Goal: Task Accomplishment & Management: Manage account settings

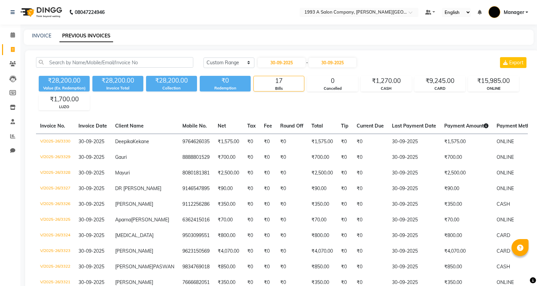
select select "range"
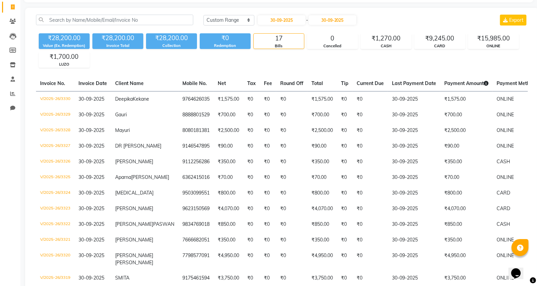
click at [5, 7] on link "Invoice" at bounding box center [10, 7] width 16 height 11
select select "service"
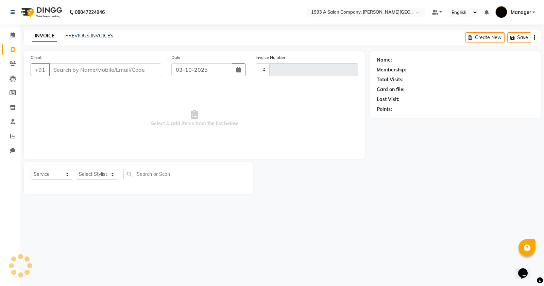
click at [86, 70] on input "Client" at bounding box center [105, 69] width 112 height 13
type input "3370"
select select "613"
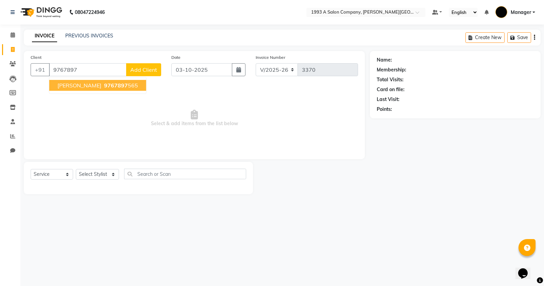
click at [104, 87] on span "9767897" at bounding box center [116, 85] width 24 height 7
type input "9767897565"
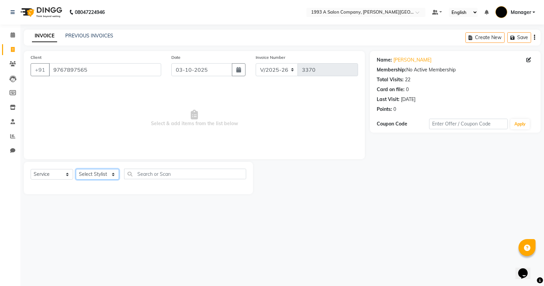
click at [104, 176] on select "Select Stylist [PERSON_NAME] Manager [PERSON_NAME] Mr [PERSON_NAME] (owner) [PE…" at bounding box center [97, 174] width 43 height 11
select select "70852"
click at [76, 169] on select "Select Stylist [PERSON_NAME] Manager [PERSON_NAME] Mr [PERSON_NAME] (owner) [PE…" at bounding box center [97, 174] width 43 height 11
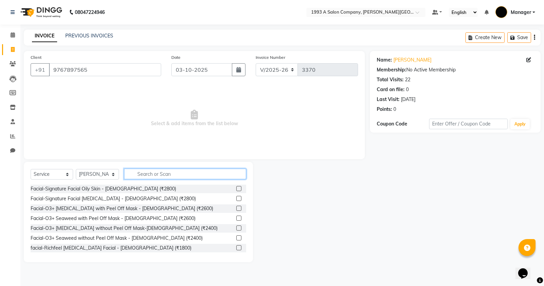
click at [153, 174] on input "text" at bounding box center [185, 174] width 122 height 11
click at [401, 58] on link "Mansi Raut" at bounding box center [412, 59] width 38 height 7
click at [407, 59] on link "Mansi Raut" at bounding box center [412, 59] width 38 height 7
drag, startPoint x: 143, startPoint y: 179, endPoint x: 144, endPoint y: 175, distance: 4.0
click at [143, 178] on div "Select Service Product Membership Package Voucher Prepaid Gift Card Select Styl…" at bounding box center [139, 177] width 216 height 16
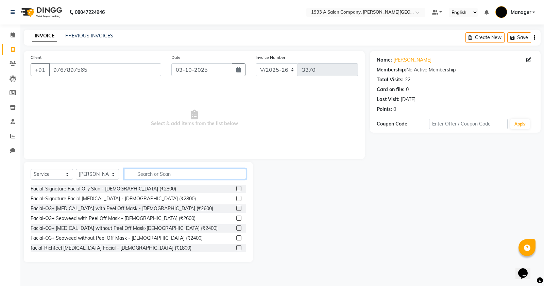
click at [144, 175] on input "text" at bounding box center [185, 174] width 122 height 11
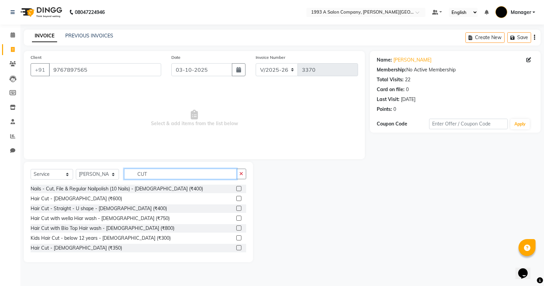
type input "CUT"
click at [236, 198] on label at bounding box center [238, 198] width 5 height 5
click at [236, 198] on input "checkbox" at bounding box center [238, 199] width 4 height 4
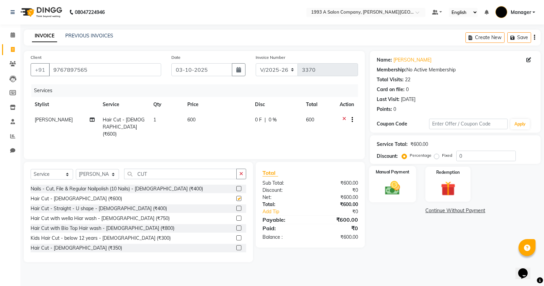
checkbox input "false"
drag, startPoint x: 456, startPoint y: 153, endPoint x: 446, endPoint y: 156, distance: 9.9
click at [446, 156] on div "Percentage Fixed 0" at bounding box center [459, 156] width 113 height 11
drag, startPoint x: 461, startPoint y: 159, endPoint x: 444, endPoint y: 160, distance: 17.0
click at [444, 160] on div "Percentage Fixed 0" at bounding box center [459, 156] width 113 height 11
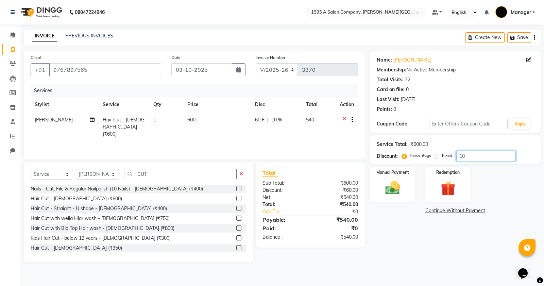
drag, startPoint x: 462, startPoint y: 157, endPoint x: 440, endPoint y: 159, distance: 21.5
click at [440, 159] on div "Percentage Fixed 10" at bounding box center [459, 156] width 113 height 11
type input "15"
click at [402, 183] on img at bounding box center [392, 187] width 24 height 17
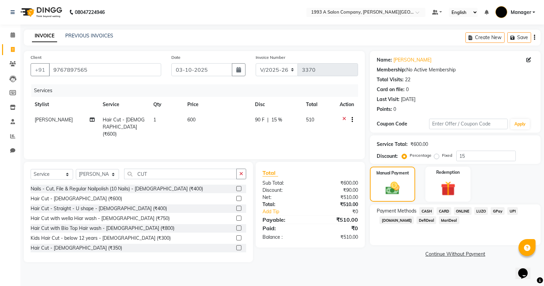
click at [461, 213] on span "ONLINE" at bounding box center [463, 211] width 18 height 8
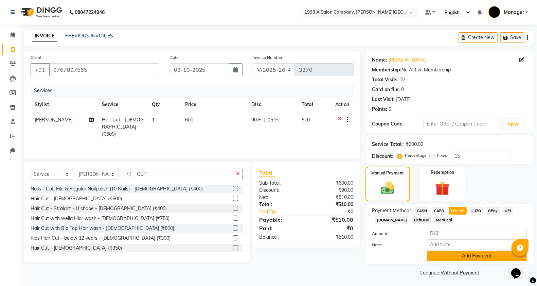
click at [457, 257] on button "Add Payment" at bounding box center [477, 256] width 100 height 11
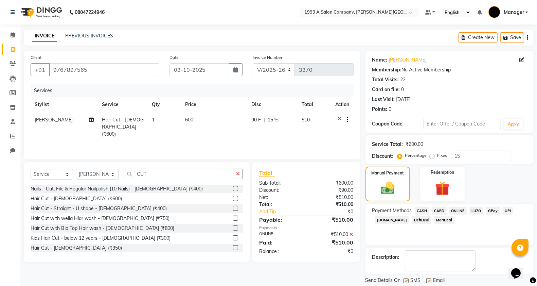
scroll to position [21, 0]
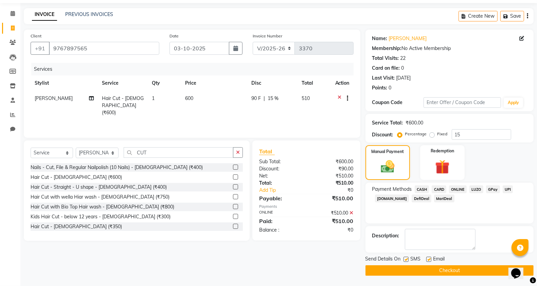
click at [403, 259] on div "Send Details On SMS Email" at bounding box center [450, 259] width 168 height 8
click at [405, 270] on button "Checkout" at bounding box center [450, 270] width 168 height 11
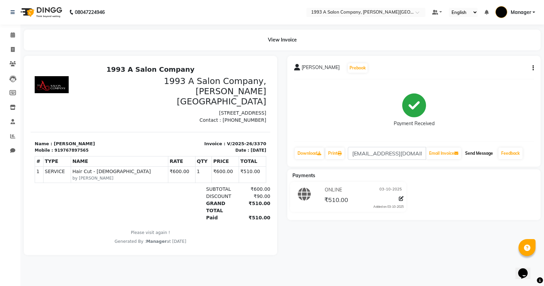
click at [477, 152] on button "Send Message" at bounding box center [478, 154] width 33 height 12
click at [9, 50] on span at bounding box center [13, 50] width 12 height 8
select select "service"
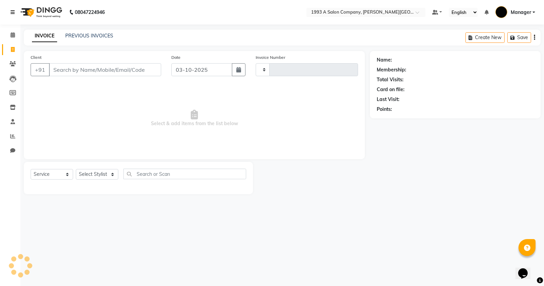
type input "3371"
select select "613"
click at [93, 174] on select "Select Stylist [PERSON_NAME] Manager [PERSON_NAME] Mr [PERSON_NAME] (owner) [PE…" at bounding box center [97, 174] width 43 height 11
select select "57487"
click at [76, 169] on select "Select Stylist [PERSON_NAME] Manager [PERSON_NAME] Mr [PERSON_NAME] (owner) [PE…" at bounding box center [97, 174] width 43 height 11
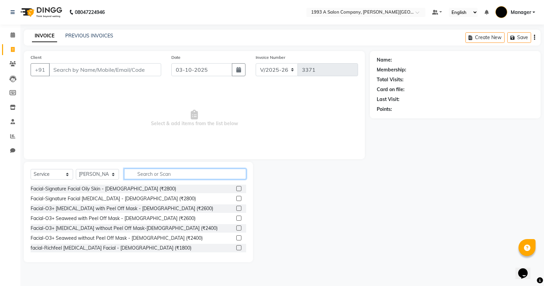
click at [151, 176] on input "text" at bounding box center [185, 174] width 122 height 11
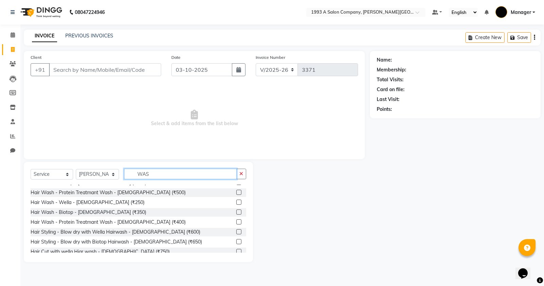
scroll to position [40, 0]
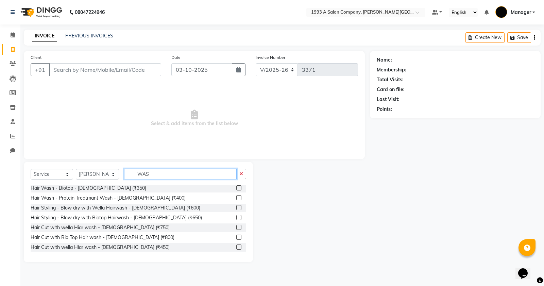
type input "WAS"
click at [236, 237] on label at bounding box center [238, 237] width 5 height 5
click at [236, 237] on input "checkbox" at bounding box center [238, 237] width 4 height 4
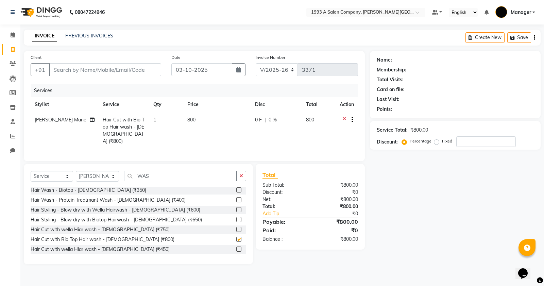
checkbox input "false"
click at [72, 68] on input "Client" at bounding box center [105, 69] width 112 height 13
click at [70, 71] on input "Client" at bounding box center [105, 69] width 112 height 13
type input "7"
type input "0"
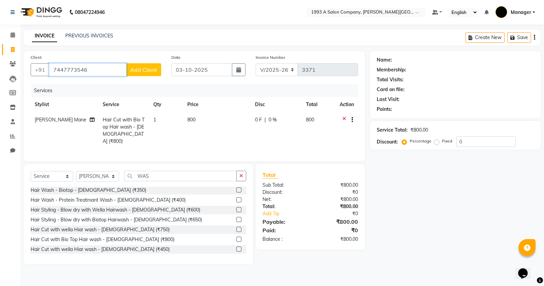
type input "7447773546"
click at [147, 70] on span "Add Client" at bounding box center [143, 69] width 27 height 7
select select "22"
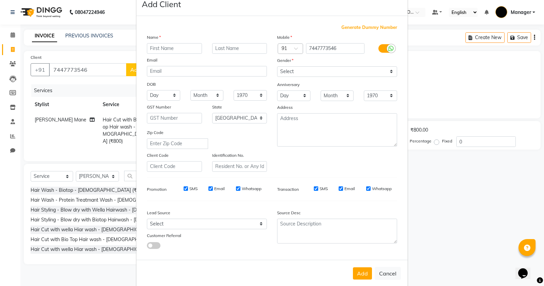
scroll to position [25, 0]
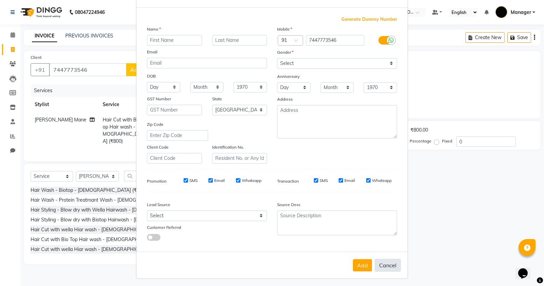
click at [382, 266] on button "Cancel" at bounding box center [388, 265] width 26 height 13
select select
select select "null"
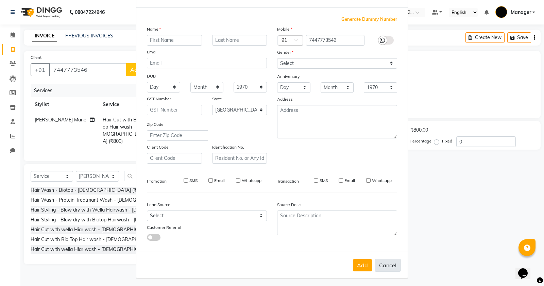
select select
checkbox input "false"
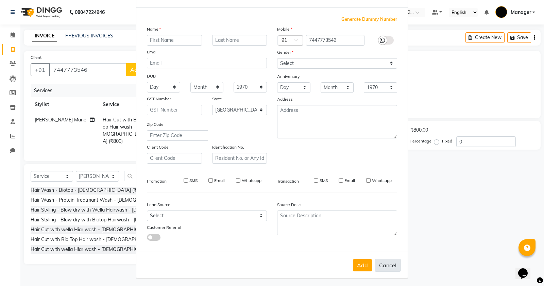
checkbox input "false"
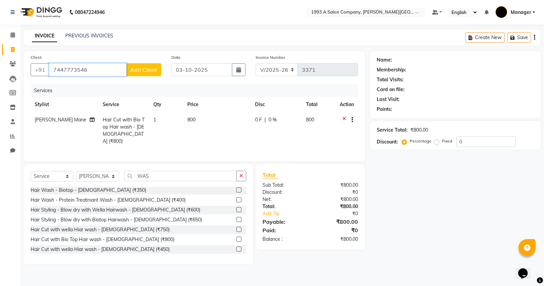
drag, startPoint x: 90, startPoint y: 70, endPoint x: 84, endPoint y: 76, distance: 8.4
click at [84, 76] on div "+91 7447773546 Add Client" at bounding box center [96, 69] width 131 height 13
click at [146, 67] on span "Add Client" at bounding box center [143, 69] width 27 height 7
select select "22"
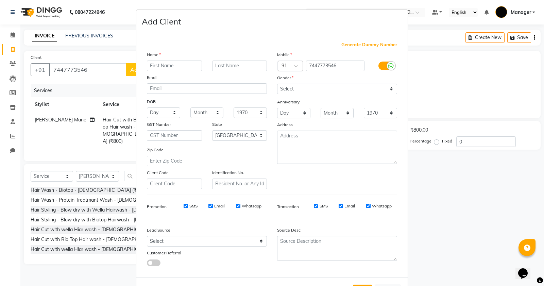
click at [165, 64] on input "text" at bounding box center [174, 66] width 55 height 11
type input "p"
type input "PRIYA"
click at [338, 91] on select "Select Male Female Other Prefer Not To Say" at bounding box center [337, 89] width 120 height 11
select select "female"
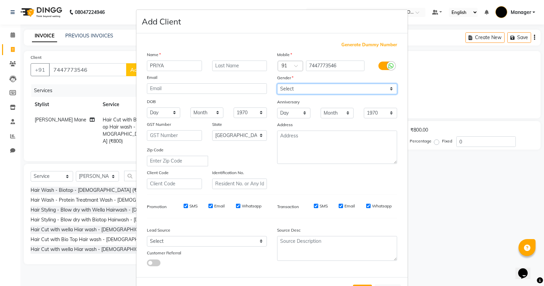
click at [277, 84] on select "Select Male Female Other Prefer Not To Say" at bounding box center [337, 89] width 120 height 11
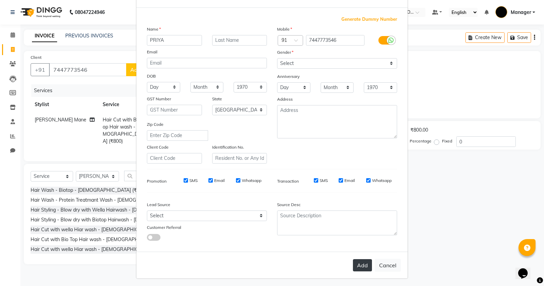
click at [361, 267] on button "Add" at bounding box center [362, 265] width 19 height 12
select select
select select "null"
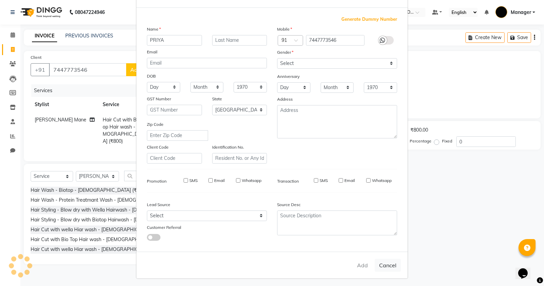
select select
checkbox input "false"
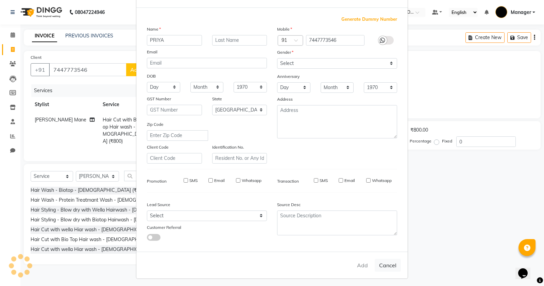
checkbox input "false"
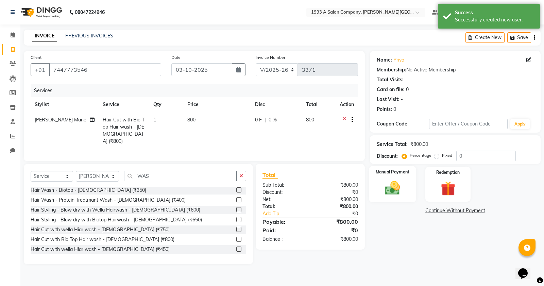
drag, startPoint x: 363, startPoint y: 181, endPoint x: 374, endPoint y: 181, distance: 11.6
click at [363, 181] on div "Total Sub Total: ₹800.00 Discount: ₹0 Net: ₹800.00 Total: ₹800.00 Add Tip ₹0 Pa…" at bounding box center [310, 207] width 109 height 86
click at [402, 181] on img at bounding box center [392, 187] width 24 height 17
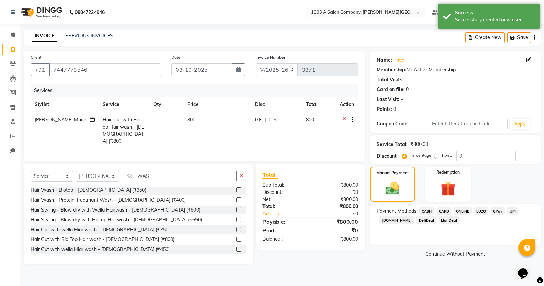
click at [468, 211] on span "ONLINE" at bounding box center [463, 211] width 18 height 8
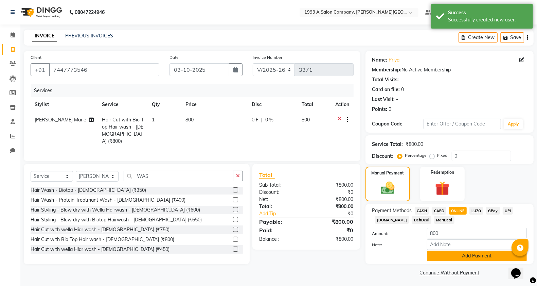
click at [468, 251] on button "Add Payment" at bounding box center [477, 256] width 100 height 11
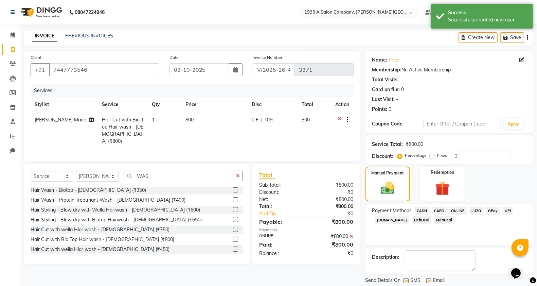
scroll to position [21, 0]
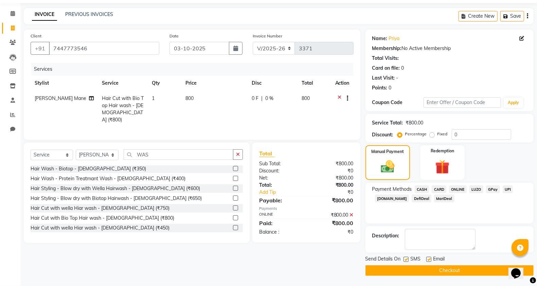
click at [425, 267] on button "Checkout" at bounding box center [450, 270] width 168 height 11
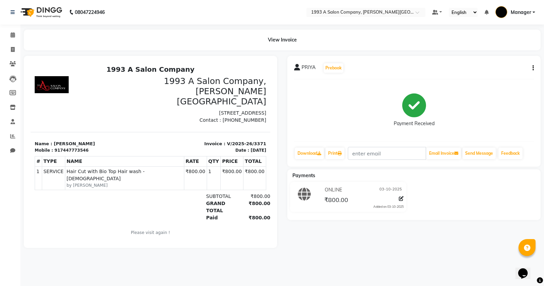
click at [17, 41] on app-home "08047224946 Select Location × 1993 A Salon Company, Prabhat Road Default Panel …" at bounding box center [272, 129] width 544 height 258
click at [11, 36] on icon at bounding box center [13, 34] width 4 height 5
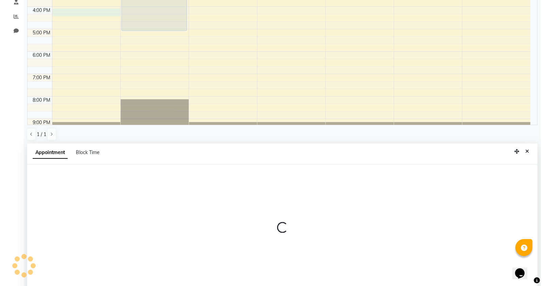
scroll to position [132, 0]
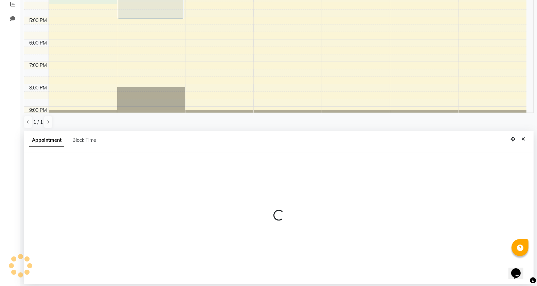
select select "58501"
select select "960"
select select "tentative"
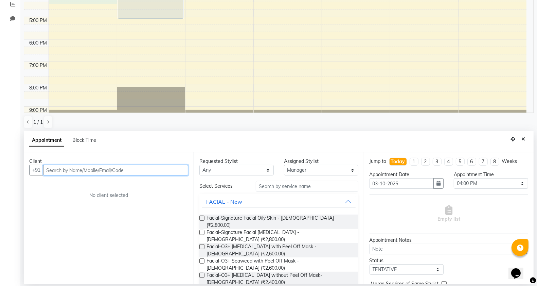
click at [89, 167] on input "text" at bounding box center [115, 170] width 145 height 11
type input "99233241231"
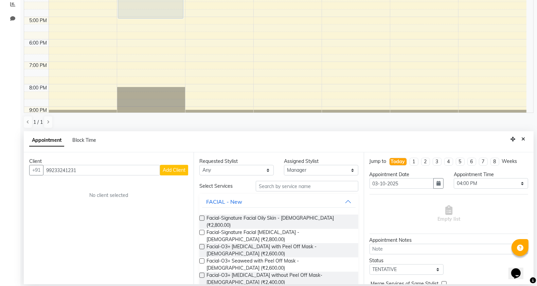
click at [166, 171] on span "Add Client" at bounding box center [174, 170] width 23 height 6
select select "22"
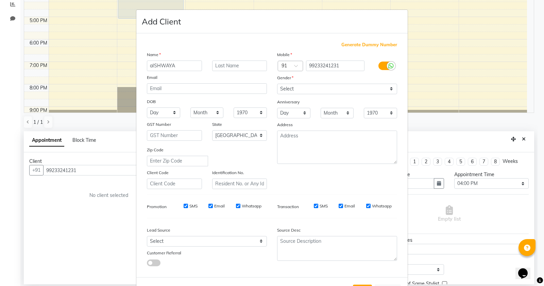
click at [152, 66] on input "aISHWAYA" at bounding box center [174, 66] width 55 height 11
type input "AISHWAYA"
click at [294, 93] on select "Select Male Female Other Prefer Not To Say" at bounding box center [337, 89] width 120 height 11
select select "female"
click at [277, 84] on select "Select Male Female Other Prefer Not To Say" at bounding box center [337, 89] width 120 height 11
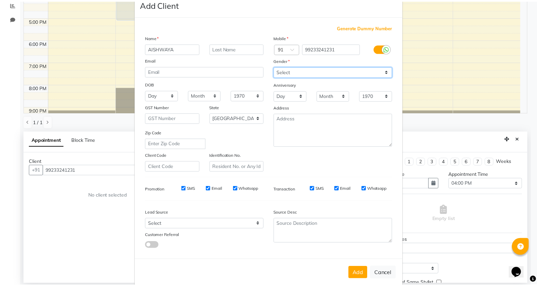
scroll to position [25, 0]
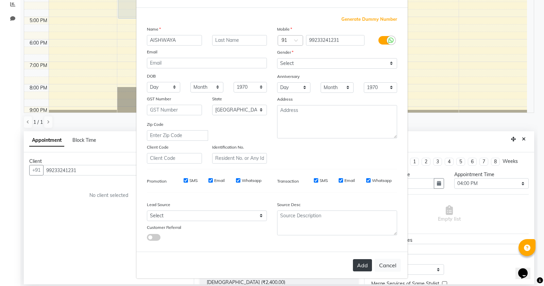
click at [354, 266] on button "Add" at bounding box center [362, 265] width 19 height 12
select select
select select "null"
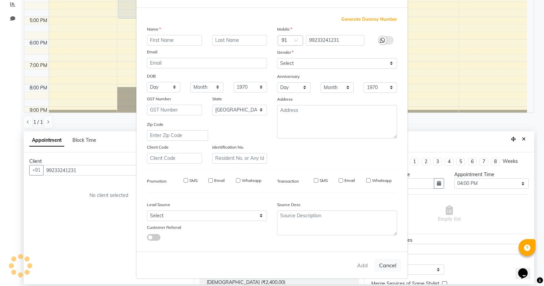
select select
checkbox input "false"
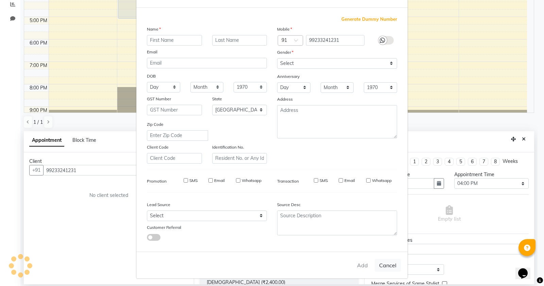
checkbox input "false"
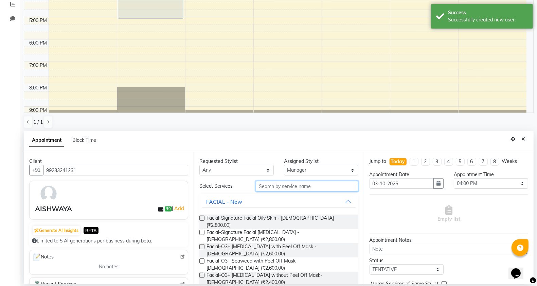
click at [287, 187] on input "text" at bounding box center [307, 186] width 103 height 11
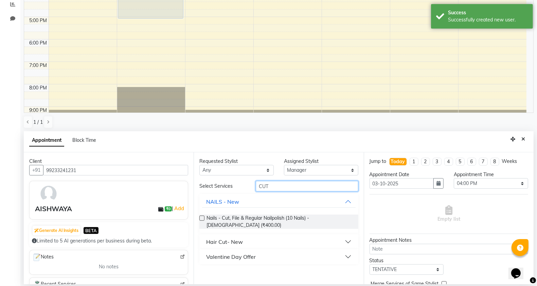
type input "CUT"
click at [236, 234] on div "Hair Cut- New" at bounding box center [279, 241] width 159 height 15
click at [244, 237] on button "Hair Cut- New" at bounding box center [278, 242] width 153 height 12
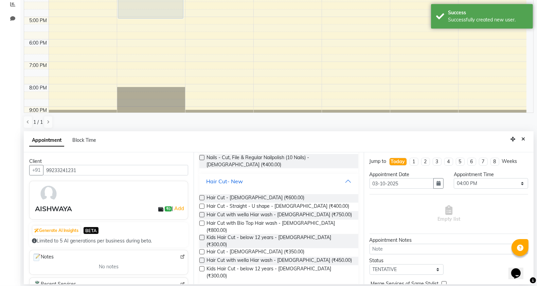
scroll to position [64, 0]
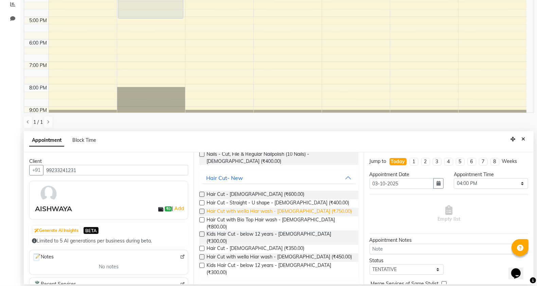
click at [311, 214] on span "Hair Cut with wella Hiar wash - Female (₹750.00)" at bounding box center [280, 212] width 146 height 8
checkbox input "false"
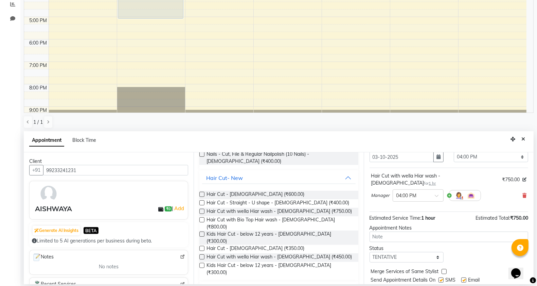
scroll to position [41, 0]
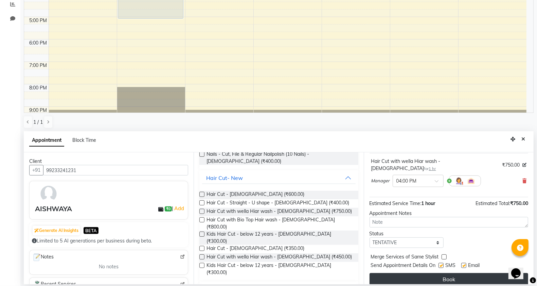
click at [408, 273] on button "Book" at bounding box center [449, 279] width 159 height 12
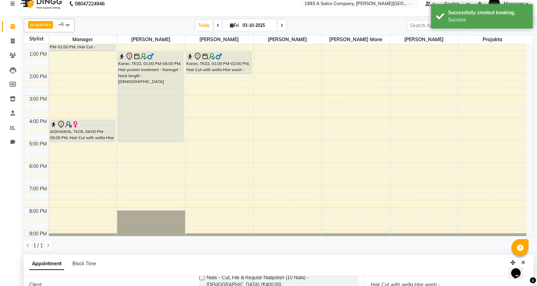
scroll to position [0, 0]
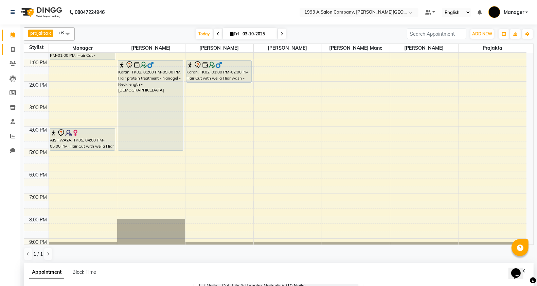
click at [5, 52] on link "Invoice" at bounding box center [10, 49] width 16 height 11
select select "613"
select select "service"
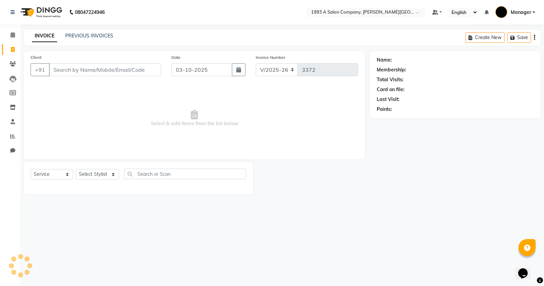
click at [102, 70] on input "Client" at bounding box center [105, 69] width 112 height 13
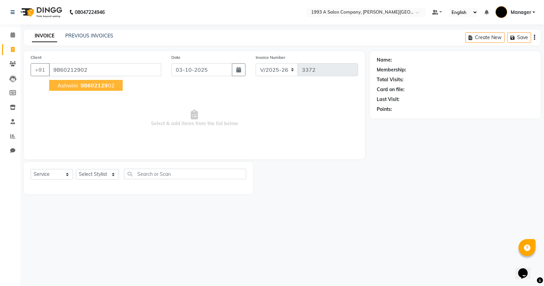
type input "9860212902"
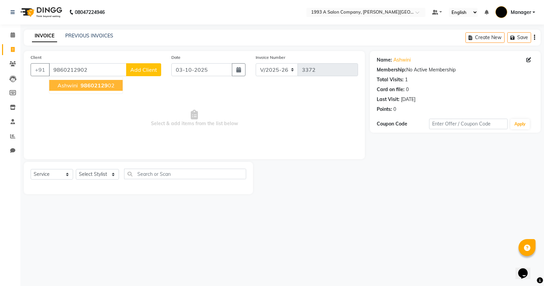
click at [94, 83] on span "98602129" at bounding box center [94, 85] width 27 height 7
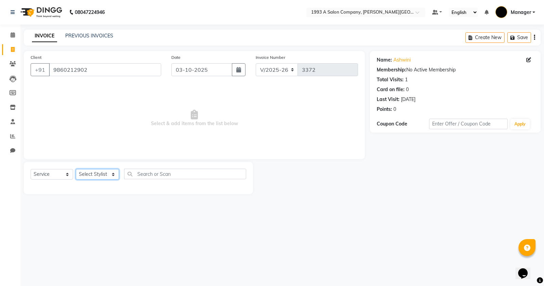
drag, startPoint x: 105, startPoint y: 175, endPoint x: 108, endPoint y: 169, distance: 6.3
click at [105, 175] on select "Select Stylist [PERSON_NAME] Manager [PERSON_NAME] Mr [PERSON_NAME] (owner) [PE…" at bounding box center [97, 174] width 43 height 11
select select "82880"
click at [76, 169] on select "Select Stylist [PERSON_NAME] Manager [PERSON_NAME] Mr [PERSON_NAME] (owner) [PE…" at bounding box center [97, 174] width 43 height 11
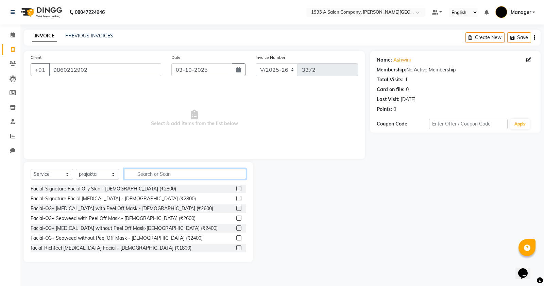
click at [141, 178] on input "text" at bounding box center [185, 174] width 122 height 11
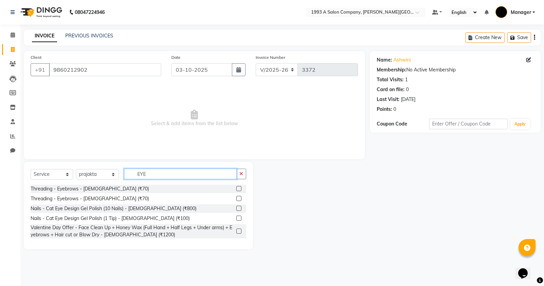
type input "EYE"
click at [239, 187] on label at bounding box center [238, 188] width 5 height 5
click at [239, 187] on input "checkbox" at bounding box center [238, 189] width 4 height 4
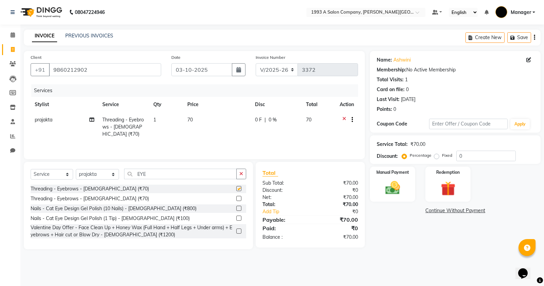
checkbox input "false"
click at [385, 192] on img at bounding box center [392, 187] width 24 height 17
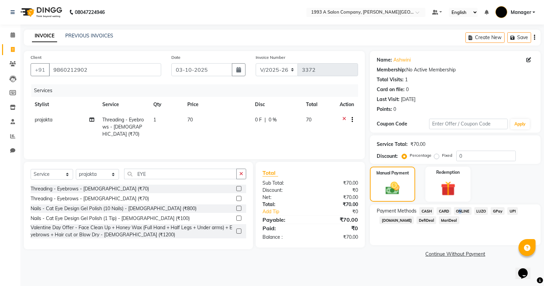
click at [459, 210] on span "ONLINE" at bounding box center [463, 211] width 18 height 8
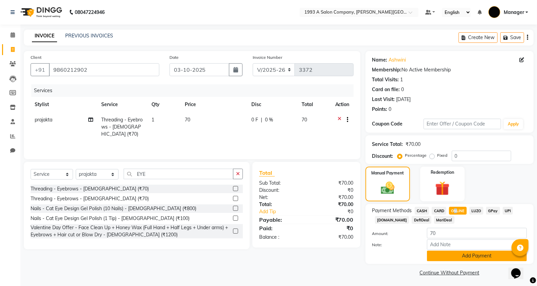
click at [433, 255] on button "Add Payment" at bounding box center [477, 256] width 100 height 11
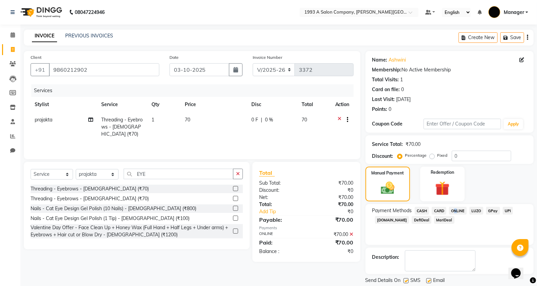
scroll to position [21, 0]
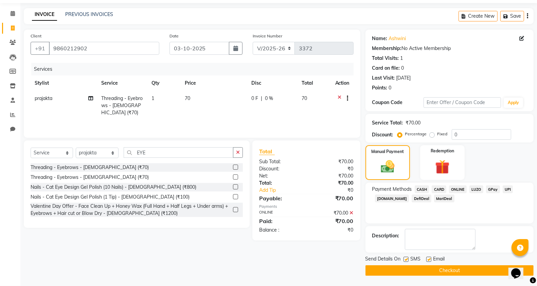
click at [351, 211] on span at bounding box center [352, 213] width 4 height 6
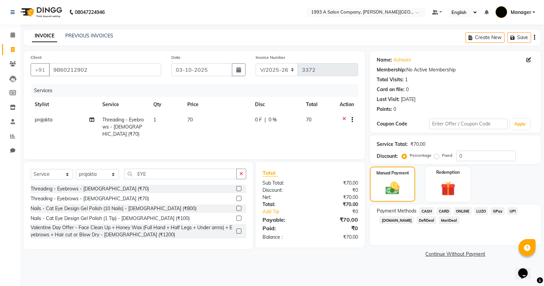
click at [353, 213] on div "₹0" at bounding box center [341, 211] width 44 height 7
click at [429, 211] on span "CASH" at bounding box center [426, 211] width 15 height 8
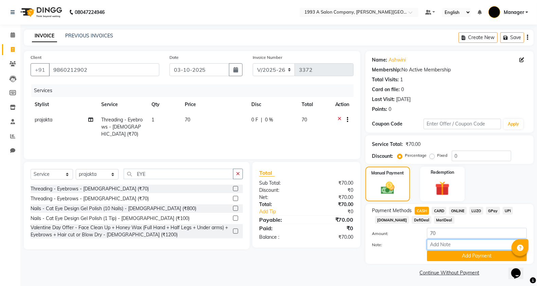
click at [447, 246] on input "Note:" at bounding box center [477, 244] width 100 height 11
click at [447, 251] on button "Add Payment" at bounding box center [477, 256] width 100 height 11
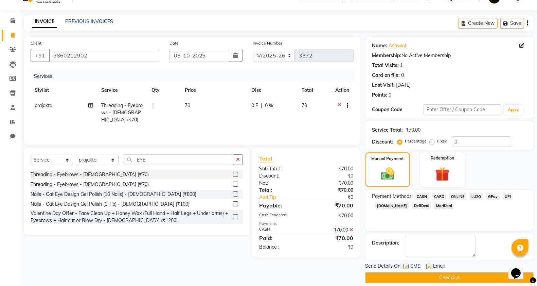
scroll to position [21, 0]
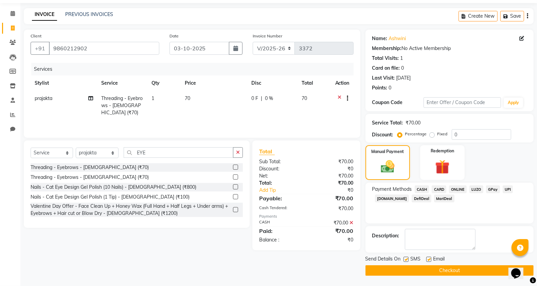
click at [403, 270] on button "Checkout" at bounding box center [450, 270] width 168 height 11
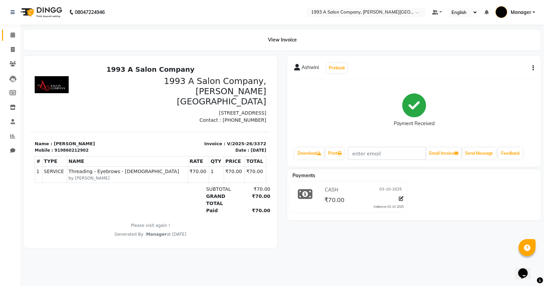
click at [4, 31] on link "Calendar" at bounding box center [10, 35] width 16 height 11
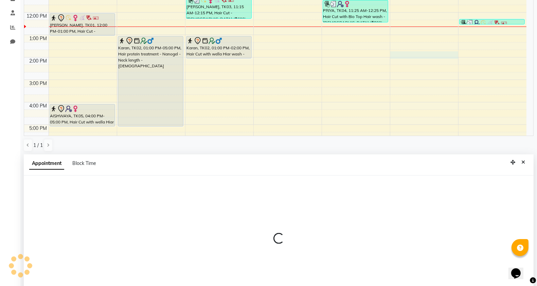
scroll to position [132, 0]
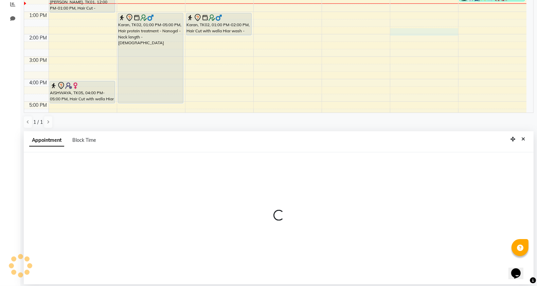
select select "57488"
select select "tentative"
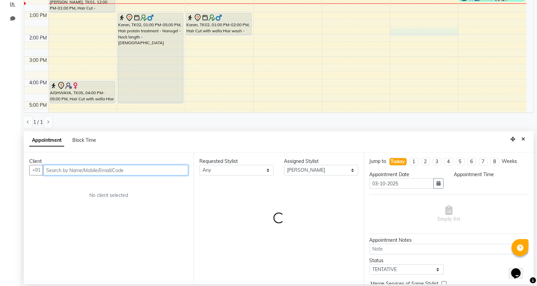
select select "825"
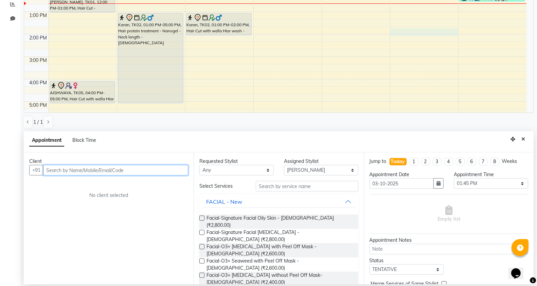
click at [72, 174] on input "text" at bounding box center [115, 170] width 145 height 11
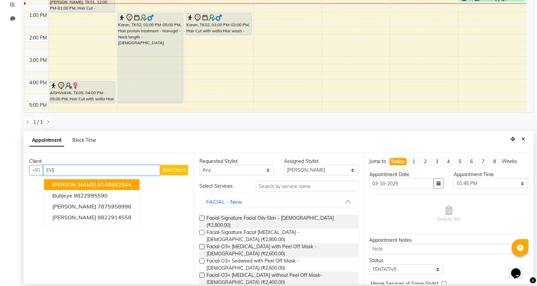
drag, startPoint x: 91, startPoint y: 177, endPoint x: 15, endPoint y: 171, distance: 76.4
click at [15, 171] on app-home "08047224946 Select Location × 1993 A Salon Company, Prabhat Road Default Panel …" at bounding box center [268, 77] width 537 height 418
type input "EYE"
click at [34, 169] on button "+91" at bounding box center [36, 170] width 14 height 11
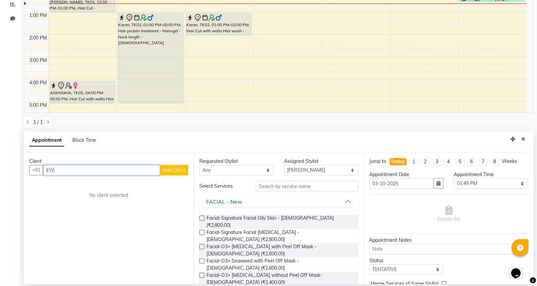
click at [118, 167] on input "EYE" at bounding box center [101, 170] width 117 height 11
type input "E"
click at [104, 186] on span "832916431" at bounding box center [92, 184] width 31 height 7
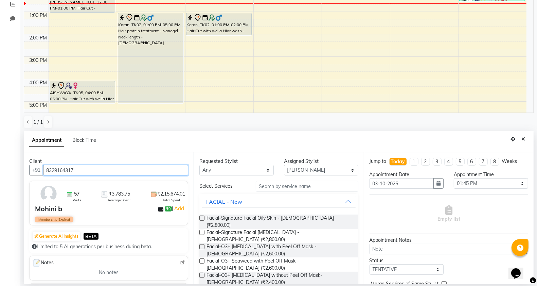
type input "8329164317"
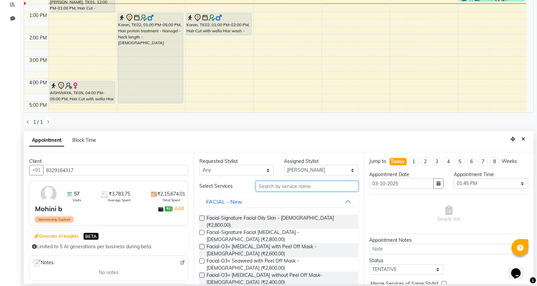
click at [275, 186] on input "text" at bounding box center [307, 186] width 103 height 11
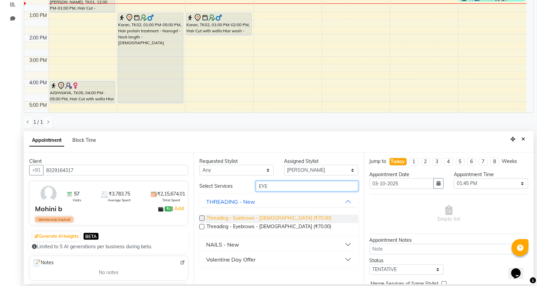
type input "EYE"
click at [274, 217] on span "Threading - Eyebrows - Female (₹70.00)" at bounding box center [269, 219] width 125 height 8
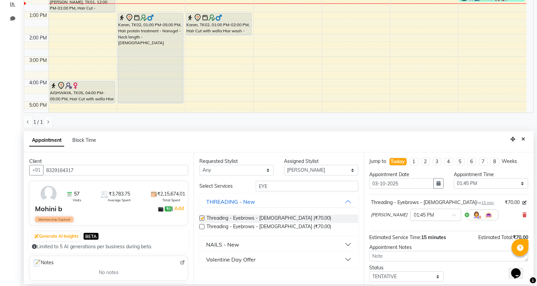
checkbox input "false"
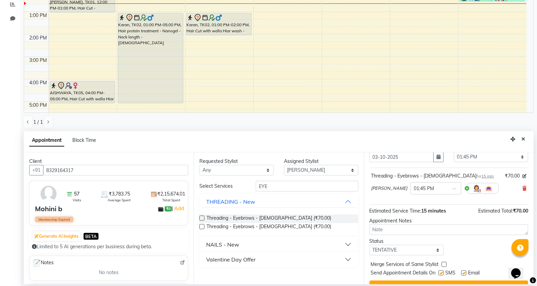
scroll to position [41, 0]
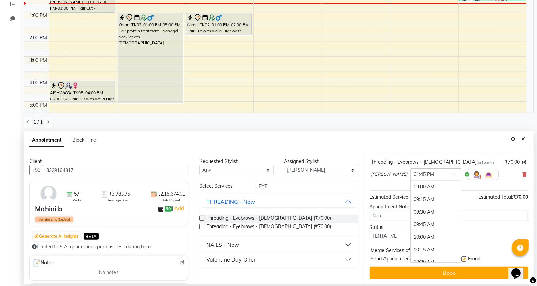
click at [432, 176] on input "text" at bounding box center [429, 173] width 30 height 7
click at [424, 215] on div "01:30 PM" at bounding box center [436, 217] width 50 height 13
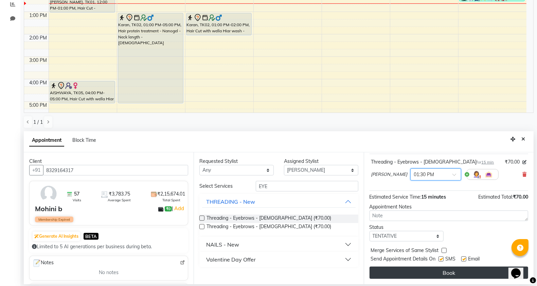
click at [458, 272] on button "Book" at bounding box center [449, 273] width 159 height 12
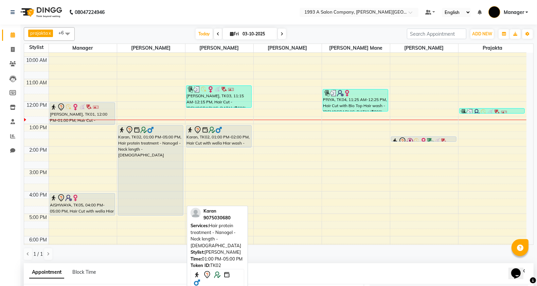
scroll to position [40, 0]
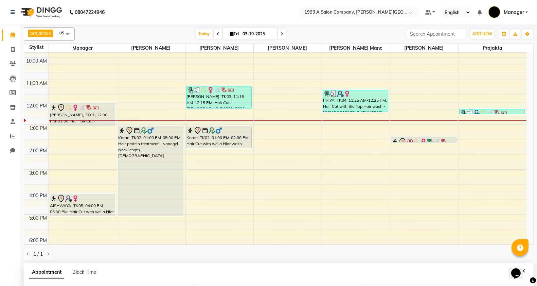
click at [475, 144] on div "8:00 AM 9:00 AM 10:00 AM 11:00 AM 12:00 PM 1:00 PM 2:00 PM 3:00 PM 4:00 PM 5:00…" at bounding box center [275, 170] width 503 height 314
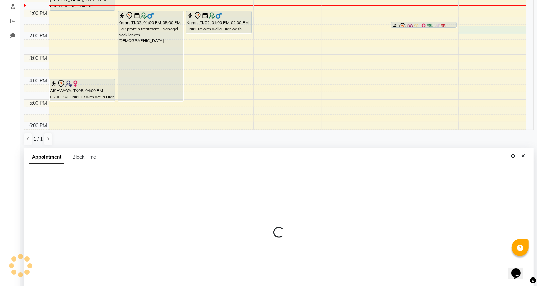
scroll to position [132, 0]
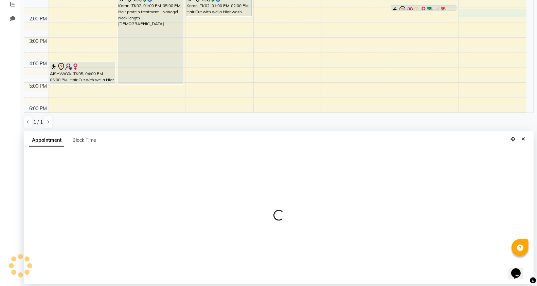
select select "82880"
select select "tentative"
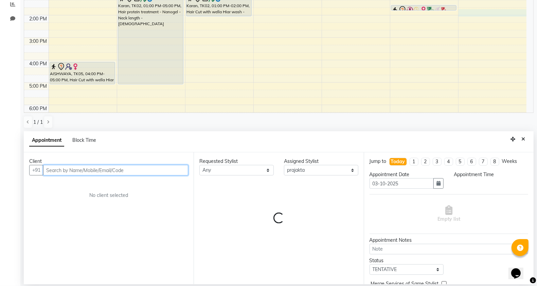
select select "825"
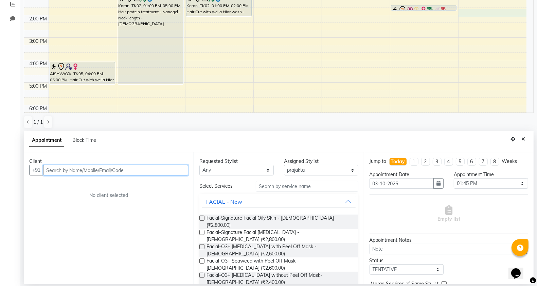
click at [72, 167] on input "text" at bounding box center [115, 170] width 145 height 11
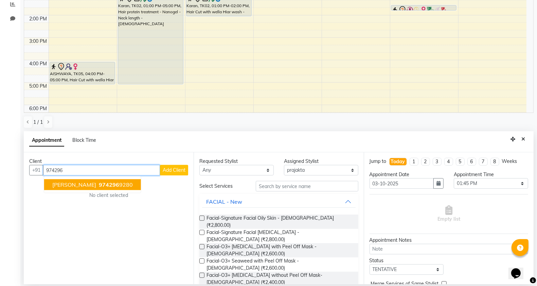
click at [96, 185] on span "[PERSON_NAME]" at bounding box center [74, 184] width 44 height 7
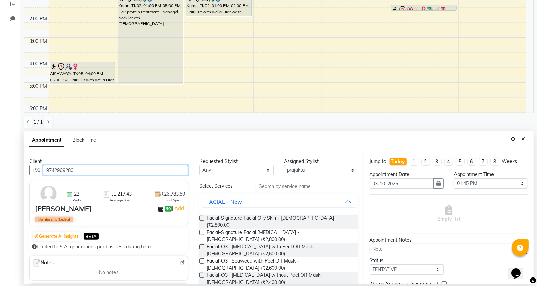
type input "9742969280"
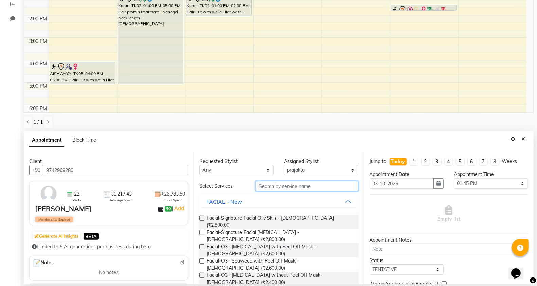
click at [266, 184] on input "text" at bounding box center [307, 186] width 103 height 11
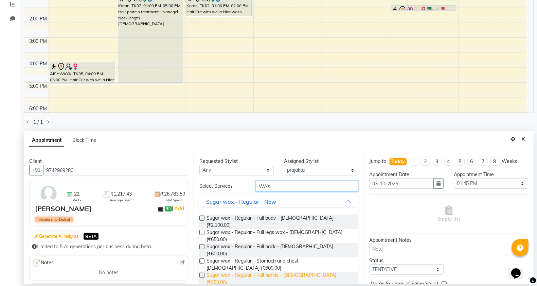
type input "WAX"
click at [285, 272] on span "Sugar wax - Regular - Full hands - Female (₹250.00)" at bounding box center [280, 279] width 146 height 14
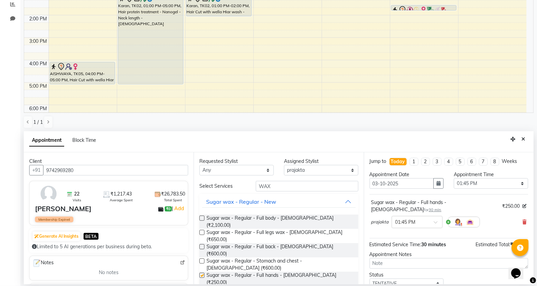
checkbox input "false"
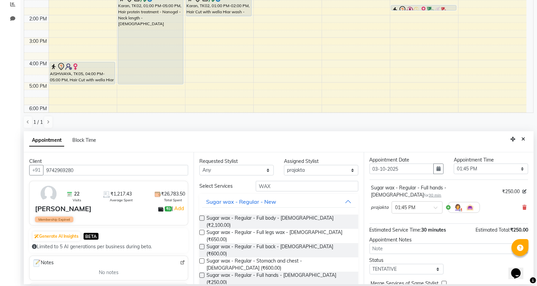
scroll to position [41, 0]
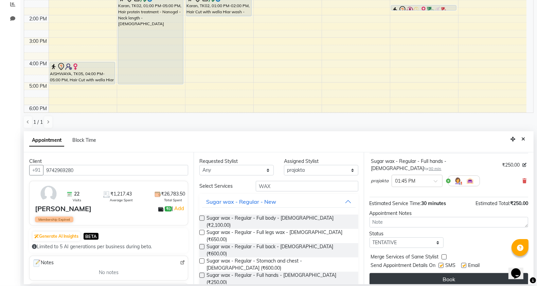
click at [429, 273] on button "Book" at bounding box center [449, 279] width 159 height 12
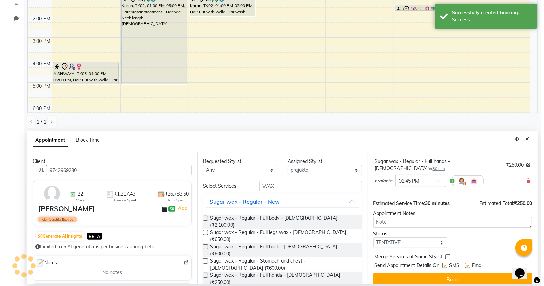
scroll to position [0, 0]
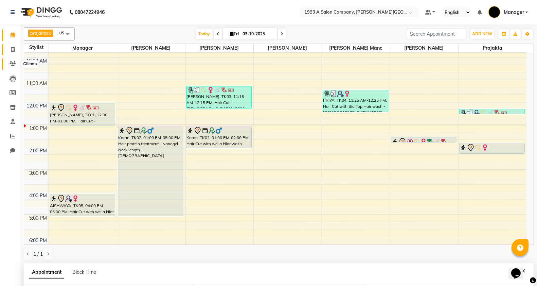
drag, startPoint x: 17, startPoint y: 60, endPoint x: 16, endPoint y: 51, distance: 8.6
click at [16, 59] on link "Clients" at bounding box center [10, 63] width 16 height 11
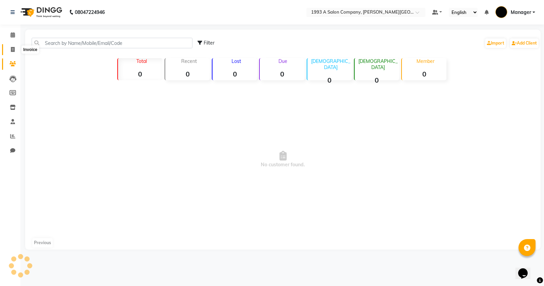
click at [16, 51] on span at bounding box center [13, 50] width 12 height 8
select select "613"
select select "service"
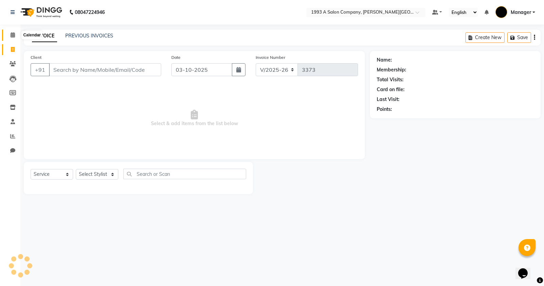
click at [14, 34] on icon at bounding box center [13, 34] width 4 height 5
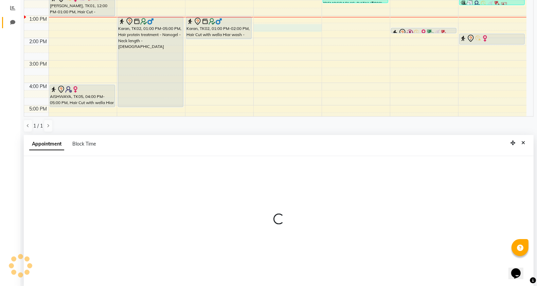
scroll to position [132, 0]
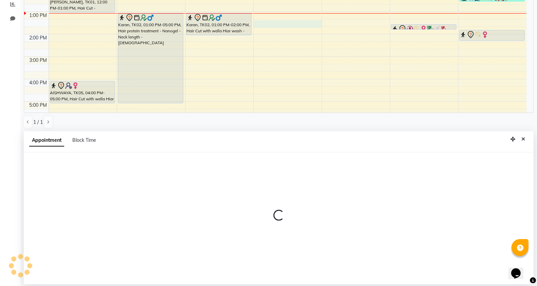
select select "67605"
select select "795"
select select "tentative"
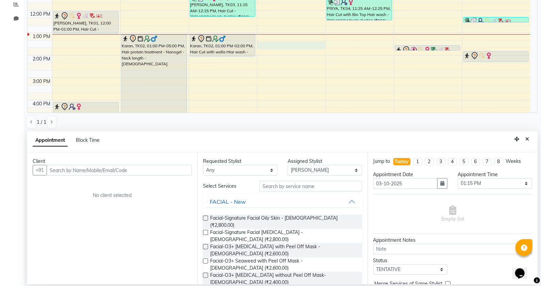
scroll to position [0, 0]
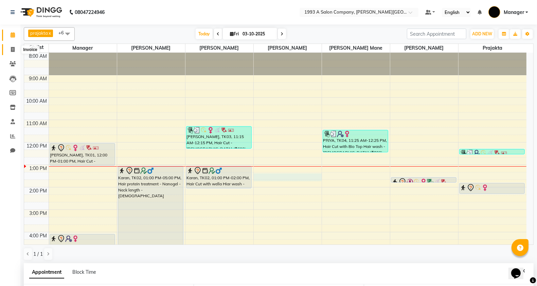
click at [10, 48] on span at bounding box center [13, 50] width 12 height 8
select select "613"
select select "service"
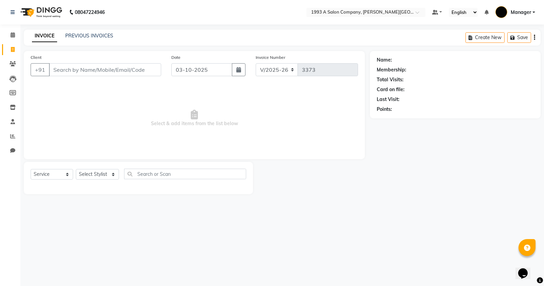
click at [90, 72] on input "Client" at bounding box center [105, 69] width 112 height 13
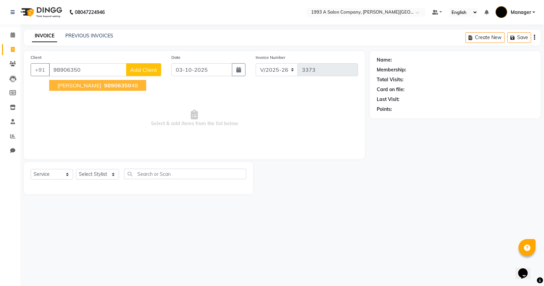
click at [104, 87] on span "98906350" at bounding box center [117, 85] width 27 height 7
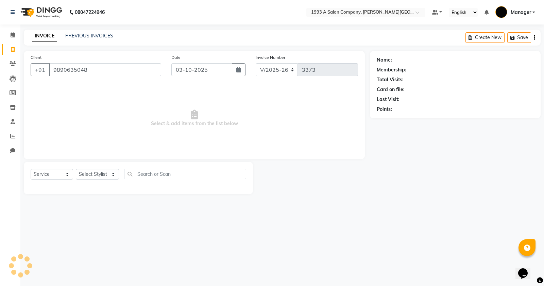
type input "9890635048"
select select "1: Object"
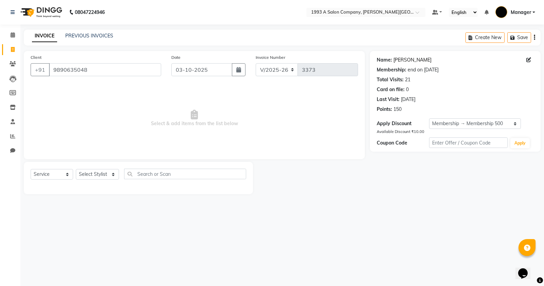
click at [402, 60] on link "Shubha" at bounding box center [412, 59] width 38 height 7
drag, startPoint x: 51, startPoint y: 67, endPoint x: 117, endPoint y: 70, distance: 65.3
click at [117, 70] on input "9890635048" at bounding box center [105, 69] width 112 height 13
click at [7, 33] on span at bounding box center [13, 35] width 12 height 8
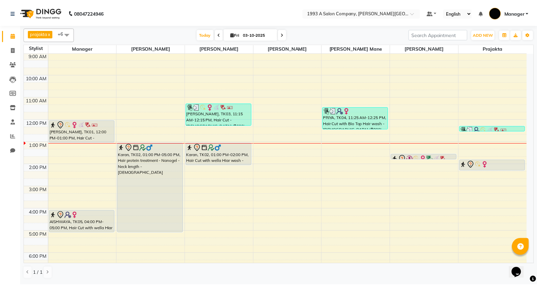
scroll to position [42, 0]
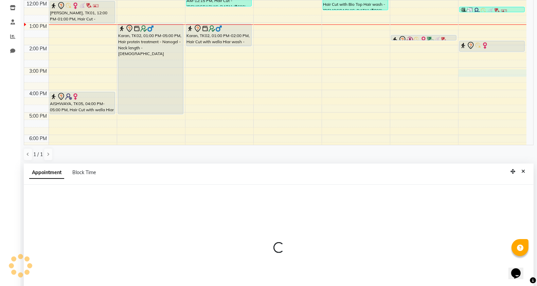
select select "82880"
select select "900"
select select "tentative"
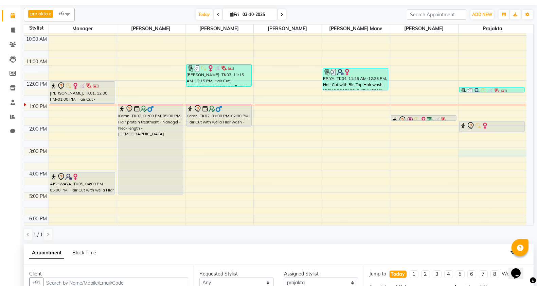
scroll to position [132, 0]
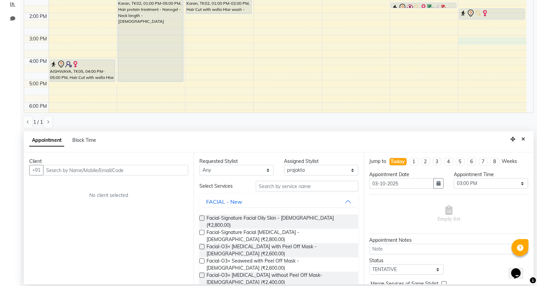
click at [71, 171] on input "text" at bounding box center [115, 170] width 145 height 11
click at [93, 174] on input "text" at bounding box center [115, 170] width 145 height 11
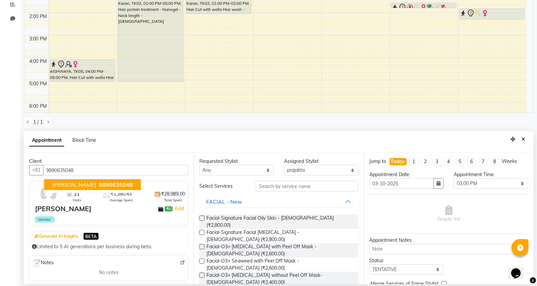
click at [99, 185] on span "9890635048" at bounding box center [116, 184] width 34 height 7
type input "9890635048"
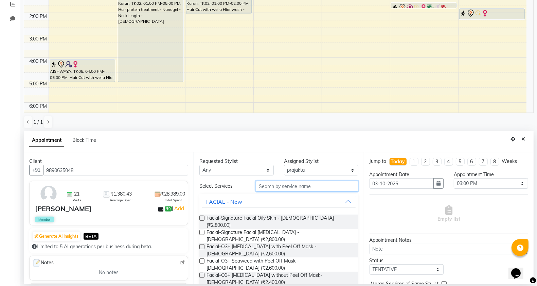
click at [285, 183] on input "text" at bounding box center [307, 186] width 103 height 11
click at [279, 188] on input "text" at bounding box center [307, 186] width 103 height 11
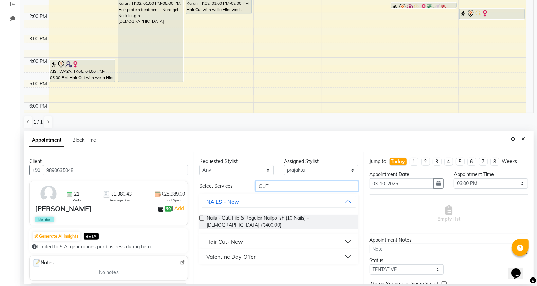
type input "CUT"
click at [233, 238] on div "Hair Cut- New" at bounding box center [224, 242] width 37 height 8
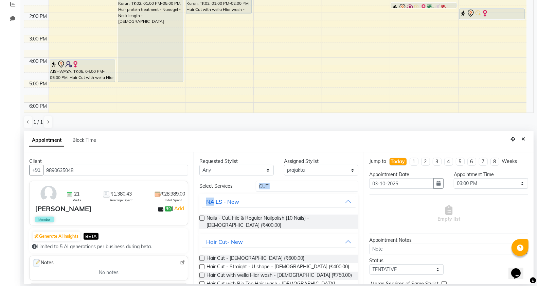
drag, startPoint x: 225, startPoint y: 191, endPoint x: 215, endPoint y: 193, distance: 10.1
click at [215, 193] on div "Requested Stylist Any Bhagyashri Kaifee Khan Manager Max Ansari Prachi Mahamuni…" at bounding box center [279, 218] width 170 height 132
click at [223, 189] on div "Select Services" at bounding box center [222, 186] width 56 height 7
drag, startPoint x: 264, startPoint y: 189, endPoint x: 232, endPoint y: 193, distance: 31.8
click at [232, 193] on div "Select Services CUT NAILS - New Nails - Cut, File & Regular Nailpolish (10 Nail…" at bounding box center [279, 271] width 159 height 180
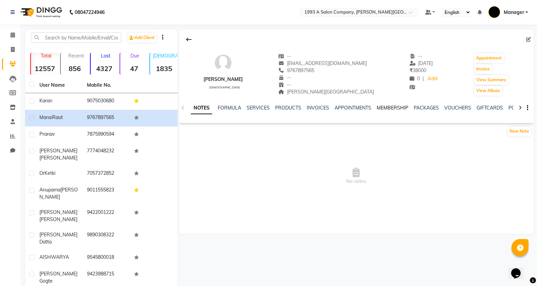
click at [384, 109] on link "MEMBERSHIP" at bounding box center [393, 108] width 32 height 6
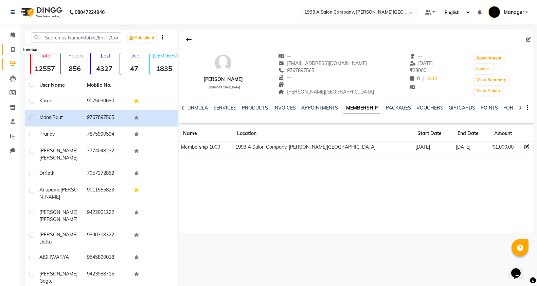
click at [14, 50] on icon at bounding box center [13, 49] width 4 height 5
select select "613"
select select "service"
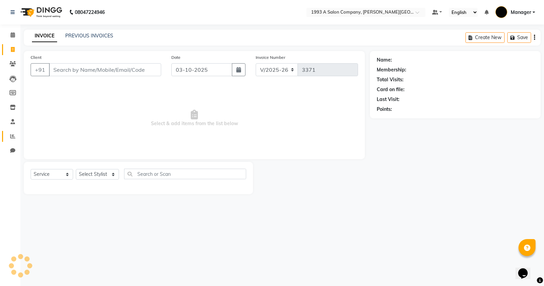
click at [7, 131] on link "Reports" at bounding box center [10, 136] width 16 height 11
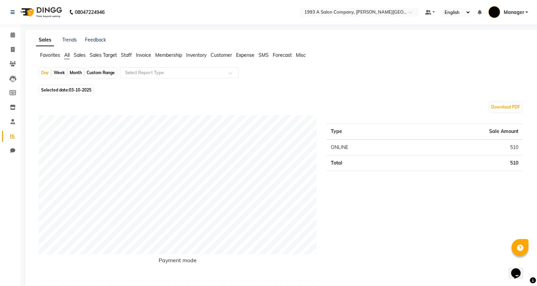
click at [123, 57] on span "Staff" at bounding box center [126, 55] width 11 height 6
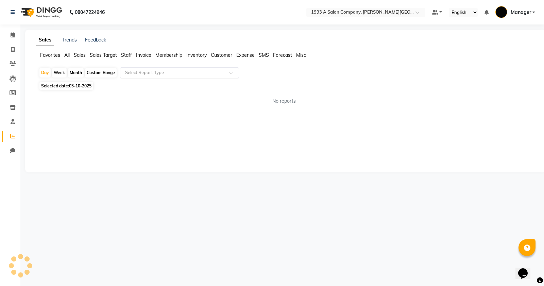
click at [142, 76] on input "text" at bounding box center [173, 72] width 98 height 7
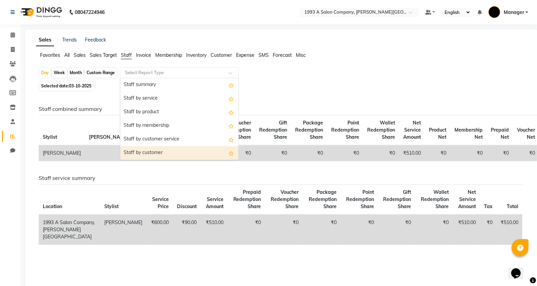
click at [159, 152] on div "Staff by customer" at bounding box center [179, 153] width 118 height 14
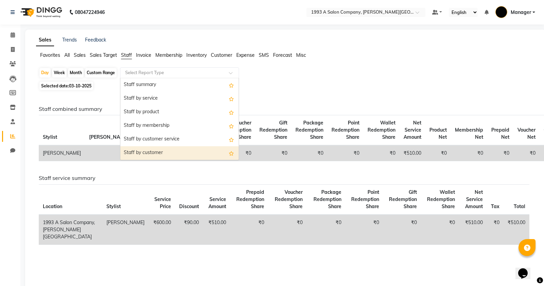
select select "full_report"
select select "csv"
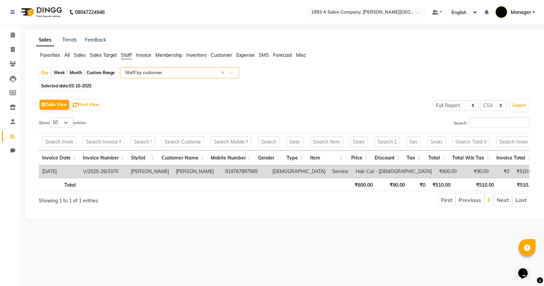
click at [90, 74] on div "Custom Range" at bounding box center [101, 73] width 32 height 10
select select "10"
select select "2025"
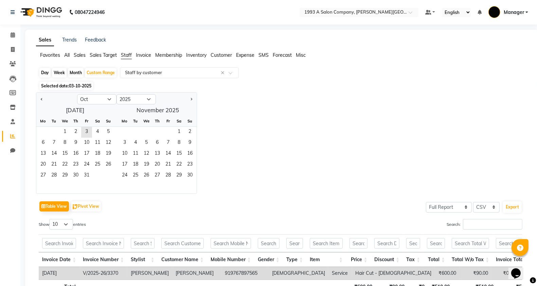
click at [36, 99] on div at bounding box center [56, 99] width 41 height 11
click at [44, 99] on button "Previous month" at bounding box center [41, 99] width 5 height 11
select select "9"
click at [74, 75] on div "Month" at bounding box center [76, 73] width 16 height 10
select select "10"
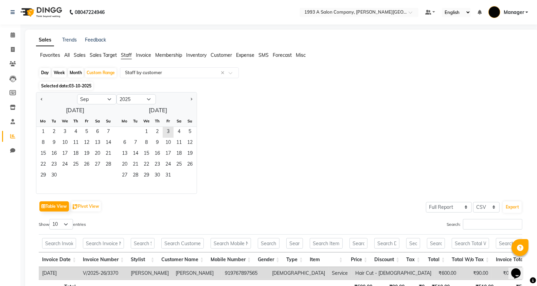
select select "2025"
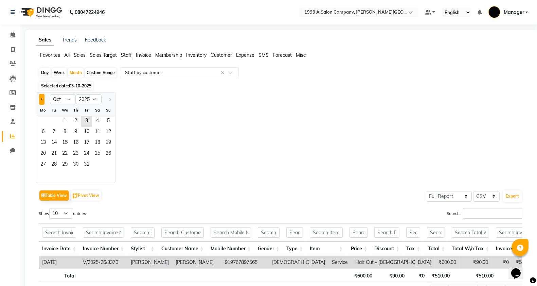
click at [43, 98] on button "Previous month" at bounding box center [41, 99] width 5 height 11
click at [42, 102] on button "Previous month" at bounding box center [41, 99] width 5 height 11
select select "7"
click at [95, 75] on div "Custom Range" at bounding box center [101, 73] width 32 height 10
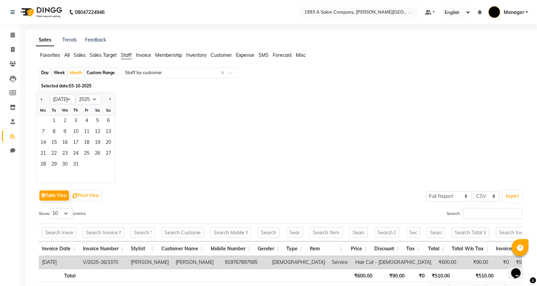
select select "10"
select select "2025"
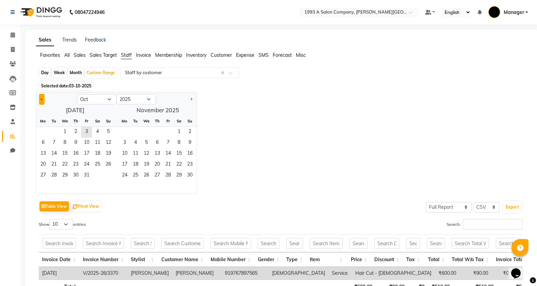
click at [42, 99] on span "Previous month" at bounding box center [42, 99] width 2 height 2
select select "7"
click at [58, 130] on span "1" at bounding box center [54, 132] width 11 height 11
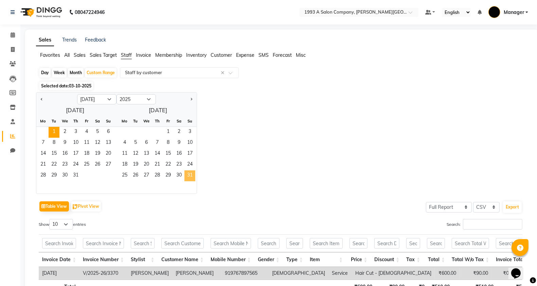
click at [188, 179] on span "31" at bounding box center [190, 175] width 11 height 11
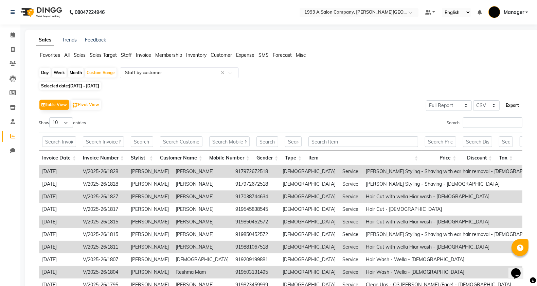
click at [522, 108] on button "Export" at bounding box center [512, 106] width 19 height 12
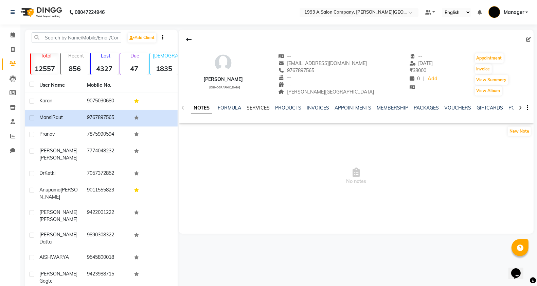
click at [254, 107] on link "SERVICES" at bounding box center [258, 108] width 23 height 6
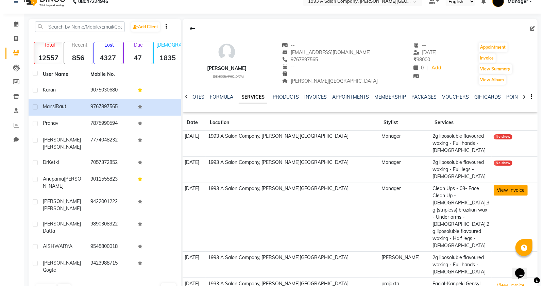
scroll to position [14, 0]
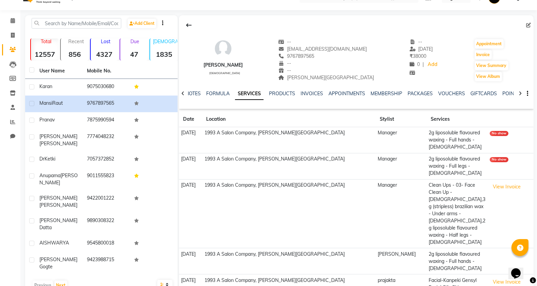
click at [499, 179] on td "View Invoice" at bounding box center [511, 213] width 46 height 69
click at [493, 182] on button "View Invoice" at bounding box center [507, 187] width 34 height 11
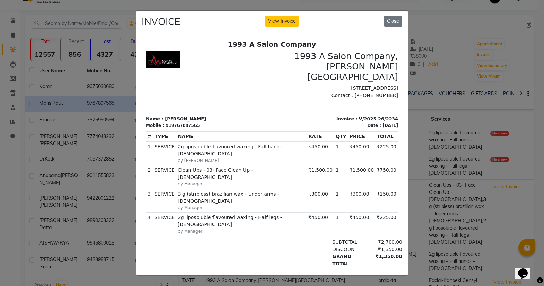
scroll to position [5, 0]
click at [393, 23] on button "Close" at bounding box center [393, 21] width 18 height 11
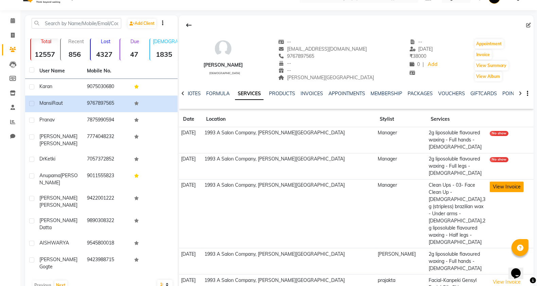
click at [490, 182] on button "View Invoice" at bounding box center [507, 187] width 34 height 11
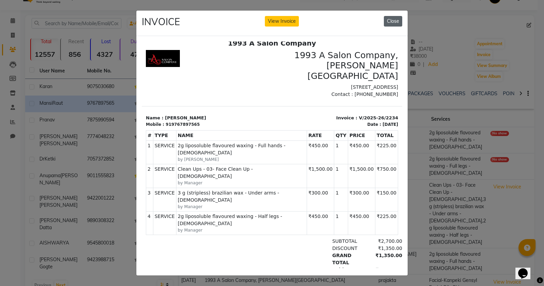
drag, startPoint x: 393, startPoint y: 18, endPoint x: 187, endPoint y: 2, distance: 206.3
click at [393, 18] on button "Close" at bounding box center [393, 21] width 18 height 11
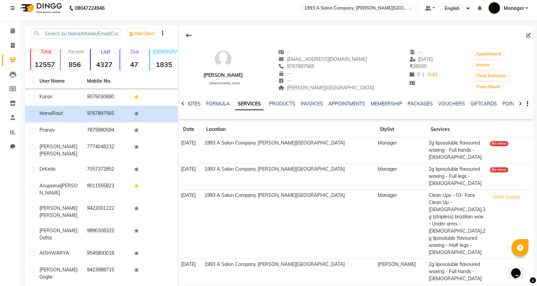
scroll to position [0, 0]
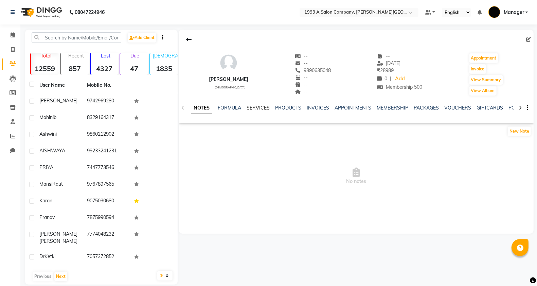
click at [253, 110] on link "SERVICES" at bounding box center [258, 108] width 23 height 6
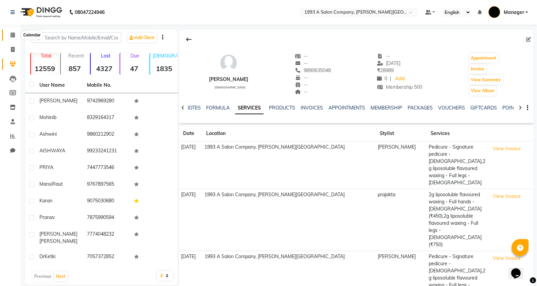
click at [7, 31] on span at bounding box center [13, 35] width 12 height 8
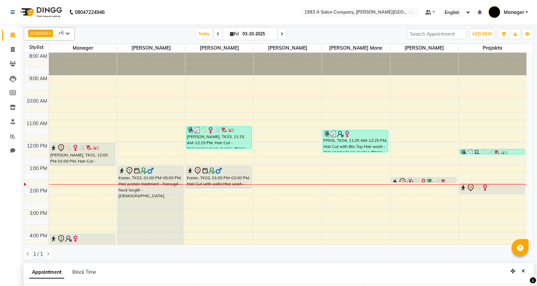
select select "82880"
select select "900"
select select "tentative"
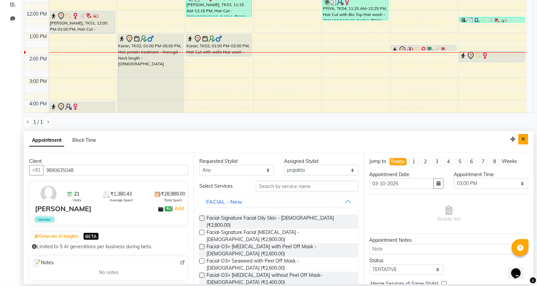
scroll to position [42, 0]
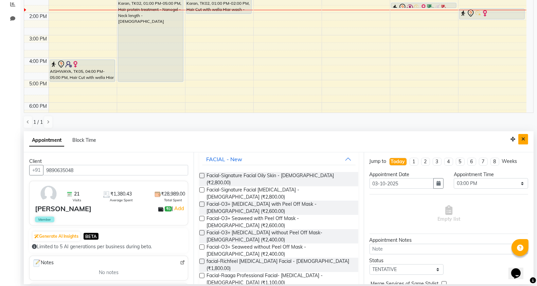
click at [526, 137] on button "Close" at bounding box center [524, 139] width 10 height 11
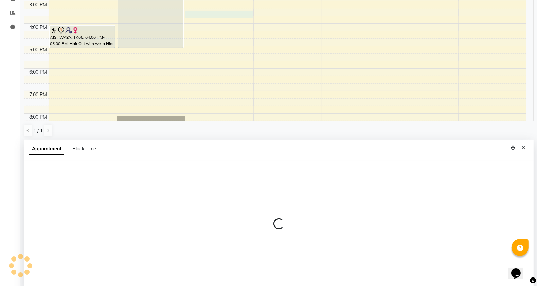
scroll to position [132, 0]
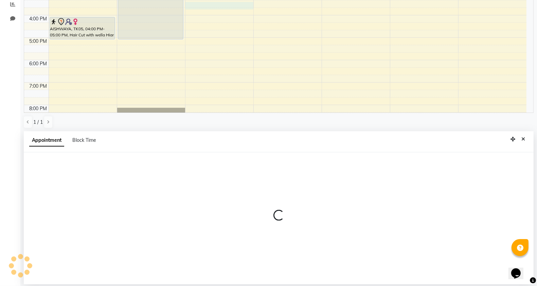
select select "70852"
select select "tentative"
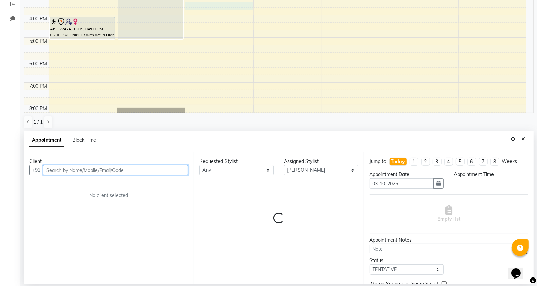
select select "915"
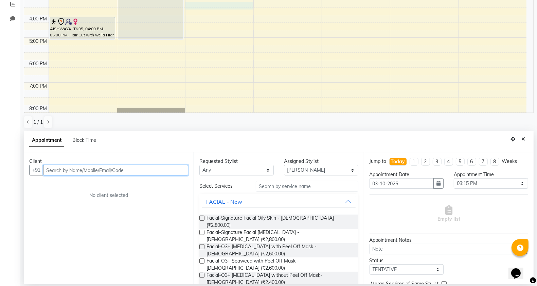
click at [65, 168] on input "text" at bounding box center [115, 170] width 145 height 11
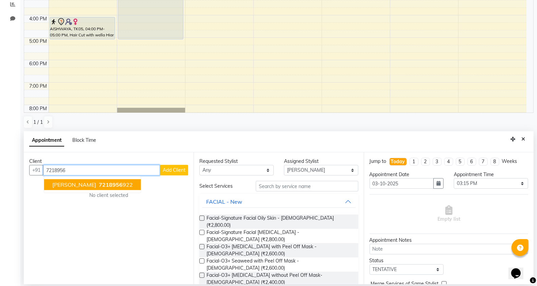
click at [99, 188] on span "7218956" at bounding box center [111, 184] width 24 height 7
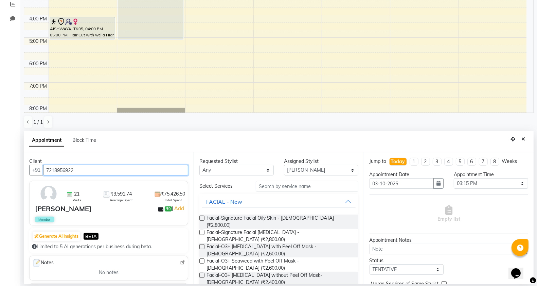
type input "7218956922"
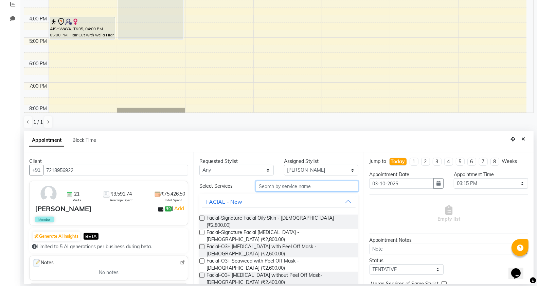
click at [280, 185] on input "text" at bounding box center [307, 186] width 103 height 11
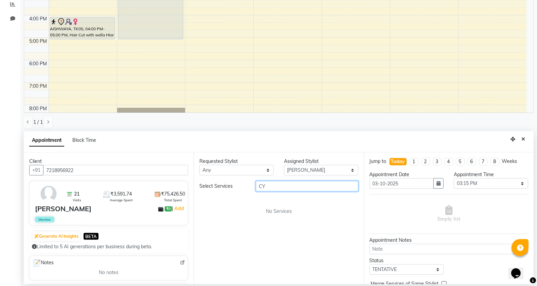
type input "CY"
click at [295, 172] on select "Select Bhagyashri Kaifee Khan Manager Max Ansari Prachi Mahamuni prajakta Shita…" at bounding box center [321, 170] width 74 height 11
select select "57487"
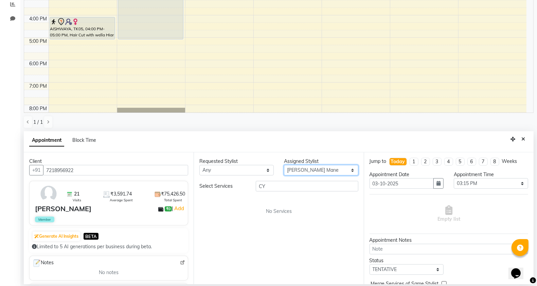
click at [284, 165] on select "Select Bhagyashri Kaifee Khan Manager Max Ansari Prachi Mahamuni prajakta Shita…" at bounding box center [321, 170] width 74 height 11
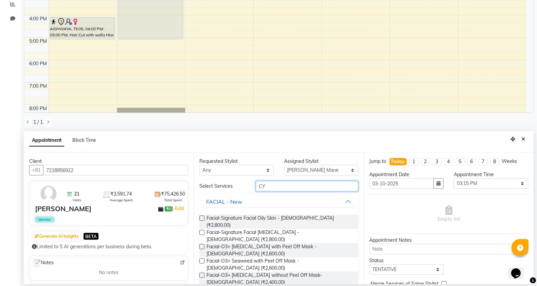
drag, startPoint x: 271, startPoint y: 186, endPoint x: 249, endPoint y: 188, distance: 22.5
click at [251, 188] on div "CY" at bounding box center [307, 186] width 113 height 11
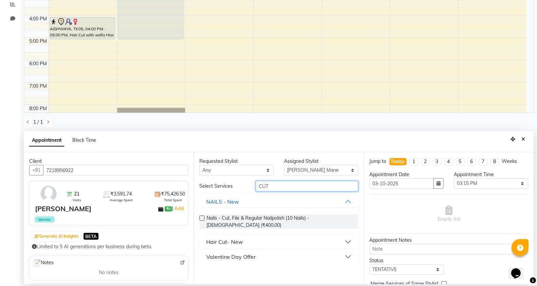
type input "CUT"
click at [245, 239] on button "Hair Cut- New" at bounding box center [278, 242] width 153 height 12
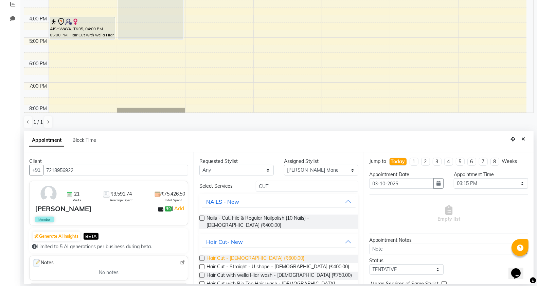
click at [230, 262] on span "Hair Cut - Female (₹600.00)" at bounding box center [256, 259] width 98 height 8
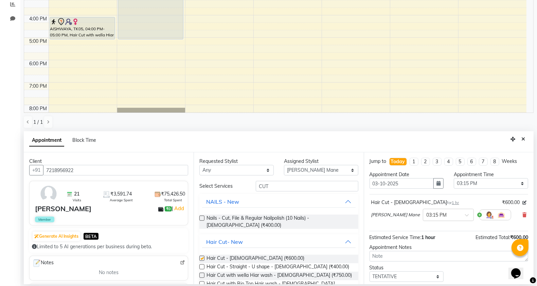
checkbox input "false"
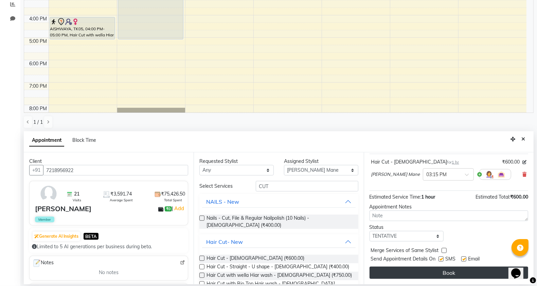
click at [410, 270] on button "Book" at bounding box center [449, 273] width 159 height 12
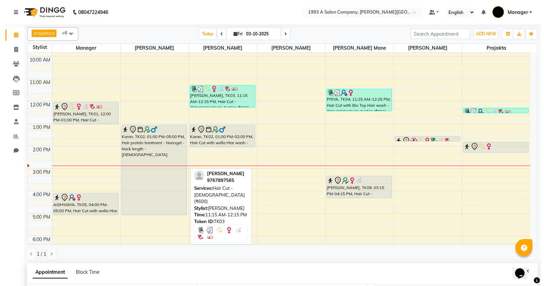
scroll to position [0, 0]
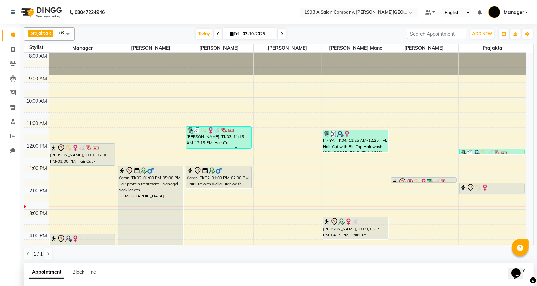
click at [11, 41] on li "Calendar" at bounding box center [10, 35] width 20 height 15
drag, startPoint x: 10, startPoint y: 59, endPoint x: 14, endPoint y: 44, distance: 15.2
click at [10, 58] on link "Clients" at bounding box center [10, 63] width 16 height 11
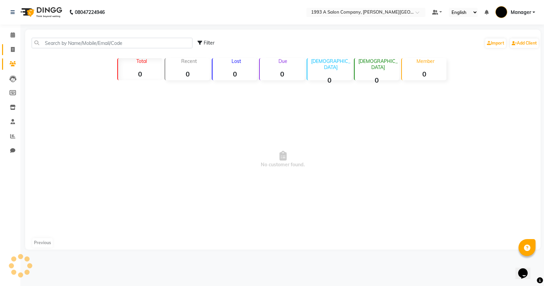
click at [14, 44] on link "Invoice" at bounding box center [10, 49] width 16 height 11
select select "613"
select select "service"
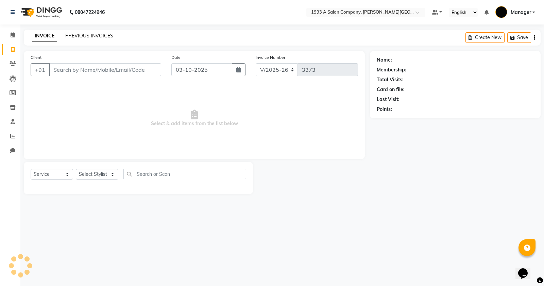
click at [91, 35] on link "PREVIOUS INVOICES" at bounding box center [89, 36] width 48 height 6
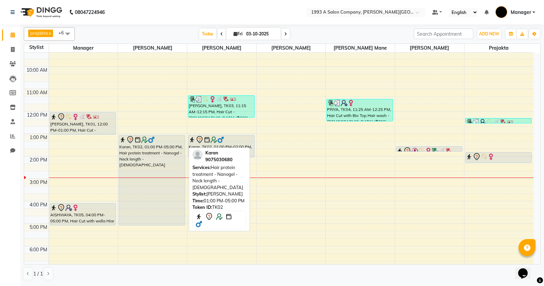
scroll to position [106, 0]
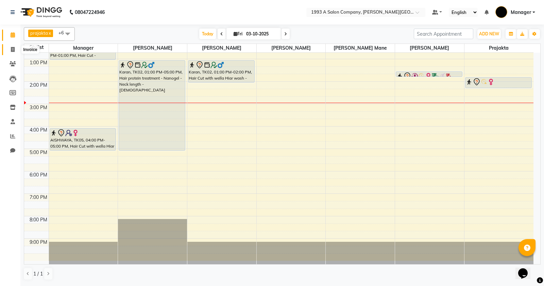
click at [11, 50] on icon at bounding box center [13, 49] width 4 height 5
select select "service"
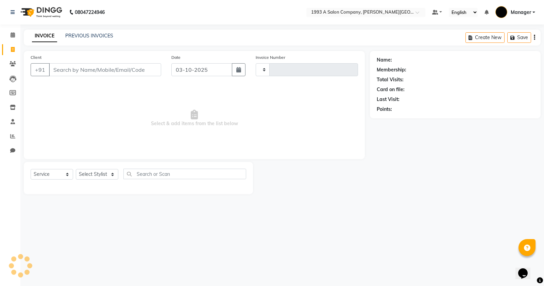
type input "3373"
select select "613"
click at [95, 70] on input "Client" at bounding box center [105, 69] width 112 height 13
click at [11, 33] on icon at bounding box center [13, 34] width 4 height 5
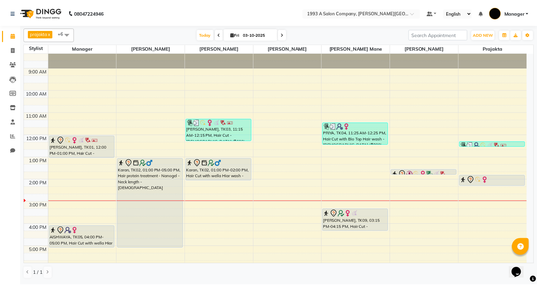
scroll to position [50, 0]
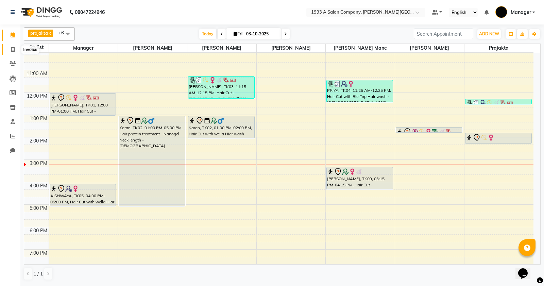
click at [15, 46] on span at bounding box center [13, 50] width 12 height 8
select select "613"
select select "service"
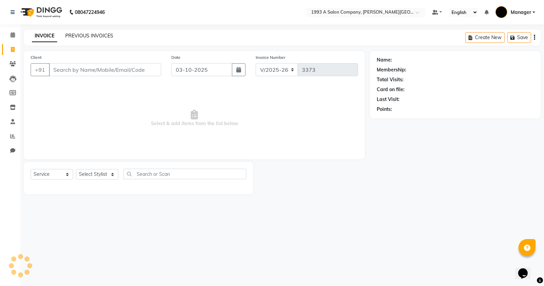
click at [85, 38] on link "PREVIOUS INVOICES" at bounding box center [89, 36] width 48 height 6
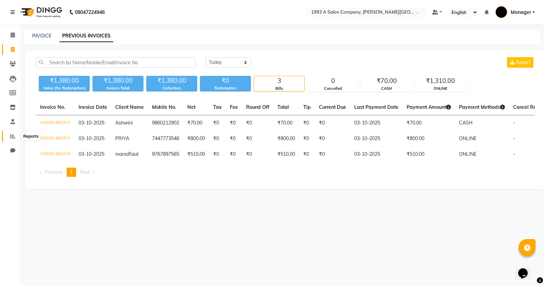
click at [15, 139] on span at bounding box center [13, 137] width 12 height 8
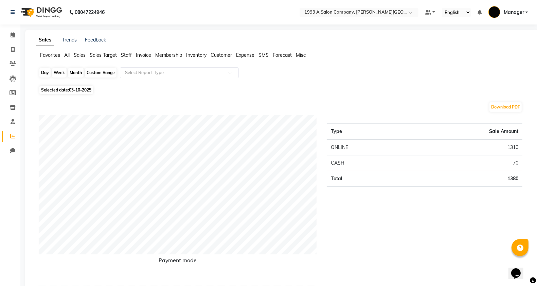
click at [50, 75] on div "Day" at bounding box center [44, 73] width 11 height 10
select select "10"
select select "2025"
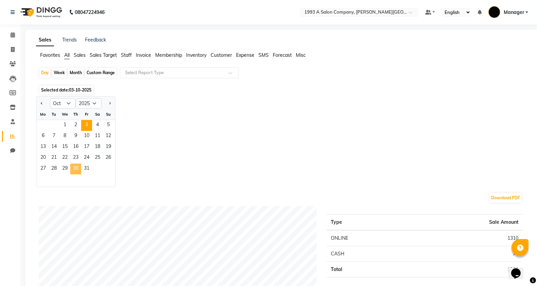
click at [72, 169] on span "30" at bounding box center [75, 169] width 11 height 11
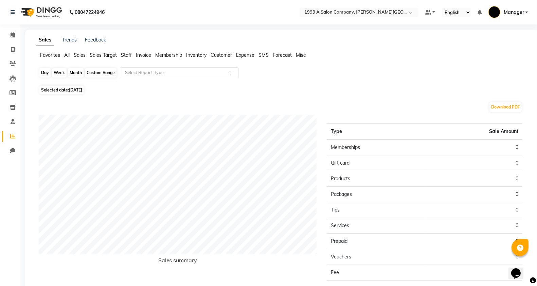
click at [43, 75] on div "Day" at bounding box center [44, 73] width 11 height 10
select select "10"
select select "2025"
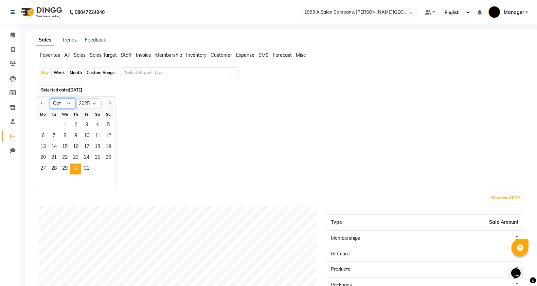
click at [60, 102] on select "Jan Feb Mar Apr May Jun [DATE] Aug Sep Oct Nov Dec" at bounding box center [63, 103] width 26 height 10
select select "9"
click at [50, 99] on select "Jan Feb Mar Apr May Jun [DATE] Aug Sep Oct Nov Dec" at bounding box center [63, 103] width 26 height 10
click at [53, 169] on span "30" at bounding box center [54, 169] width 11 height 11
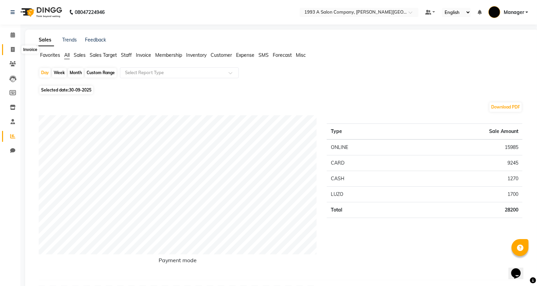
click at [10, 50] on span at bounding box center [13, 50] width 12 height 8
select select "service"
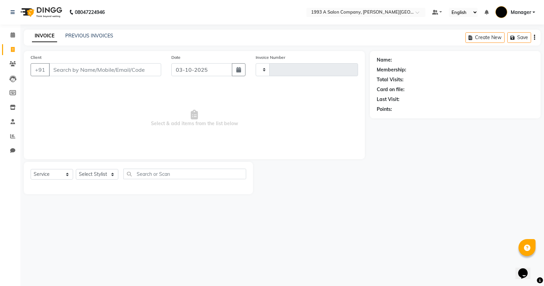
type input "3373"
select select "613"
click at [90, 171] on select "Select Stylist [PERSON_NAME] Manager [PERSON_NAME] Mr [PERSON_NAME] (owner) [PE…" at bounding box center [97, 174] width 43 height 11
select select "67605"
click at [76, 169] on select "Select Stylist [PERSON_NAME] Manager [PERSON_NAME] Mr [PERSON_NAME] (owner) [PE…" at bounding box center [97, 174] width 43 height 11
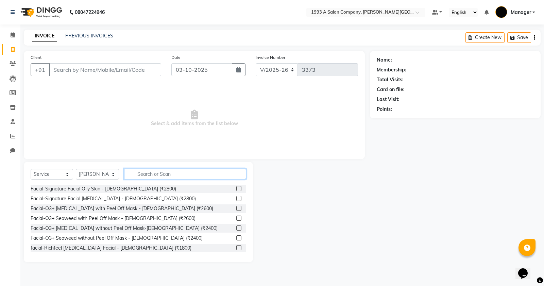
click at [150, 172] on input "text" at bounding box center [185, 174] width 122 height 11
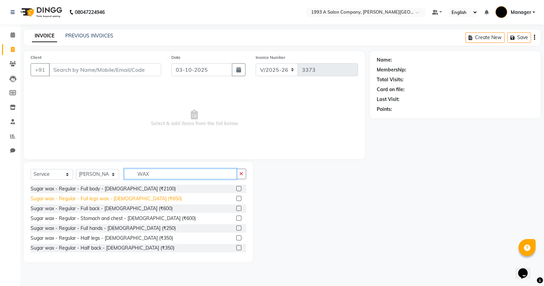
type input "WAX"
click at [81, 200] on div "Sugar wax - Regular - Full legs wax - [DEMOGRAPHIC_DATA] (₹650)" at bounding box center [106, 198] width 151 height 7
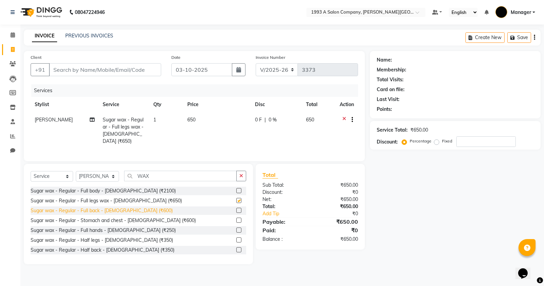
checkbox input "false"
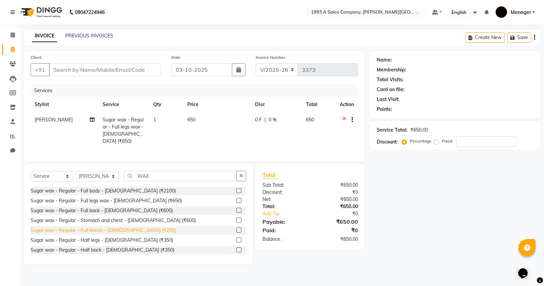
click at [92, 229] on div "Sugar wax - Regular - Full hands - [DEMOGRAPHIC_DATA] (₹250)" at bounding box center [103, 230] width 145 height 7
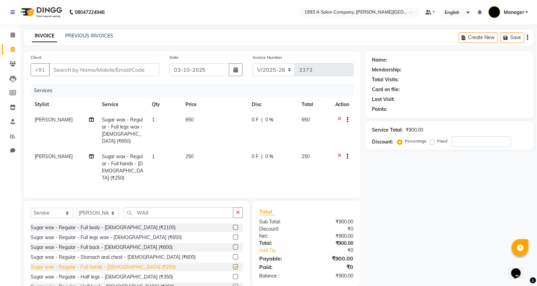
checkbox input "false"
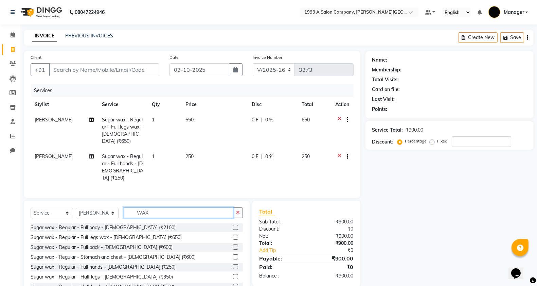
click at [119, 212] on div "Select Service Product Membership Package Voucher Prepaid Gift Card Select Styl…" at bounding box center [137, 215] width 212 height 16
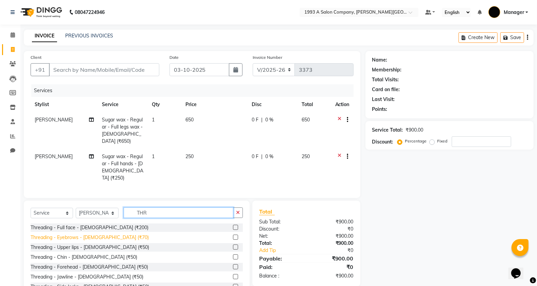
type input "THR"
click at [70, 234] on div "Threading - Eyebrows - [DEMOGRAPHIC_DATA] (₹70)" at bounding box center [90, 237] width 118 height 7
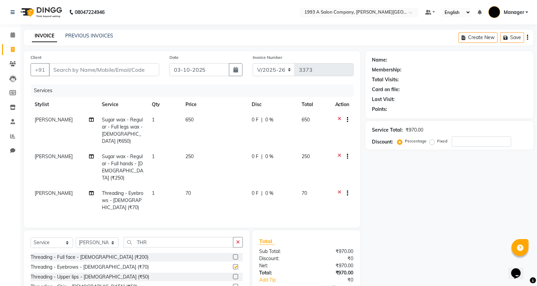
checkbox input "false"
click at [77, 273] on div "Threading - Upper lips - [DEMOGRAPHIC_DATA] (₹50)" at bounding box center [90, 276] width 119 height 7
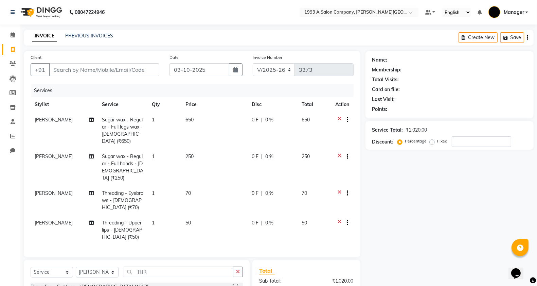
checkbox input "false"
click at [119, 65] on input "Client" at bounding box center [104, 69] width 110 height 13
type input "9"
type input "0"
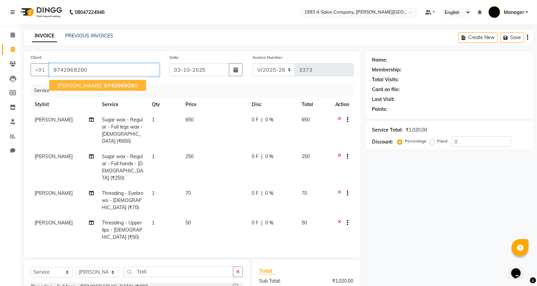
type input "9742969280"
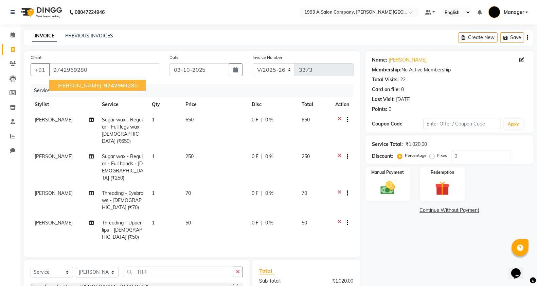
click at [130, 84] on span "974296928" at bounding box center [119, 85] width 31 height 7
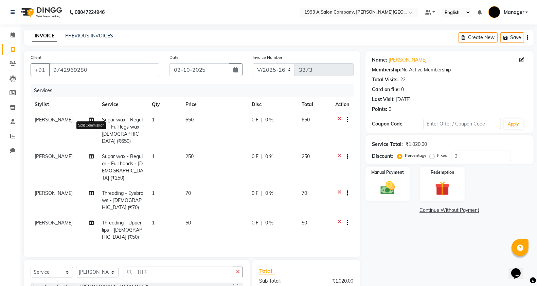
click at [91, 121] on icon at bounding box center [91, 119] width 5 height 5
select select "67605"
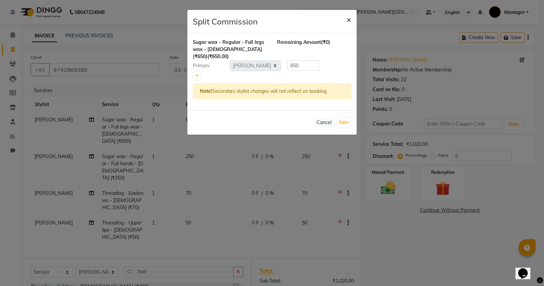
click at [348, 23] on span "×" at bounding box center [348, 19] width 5 height 10
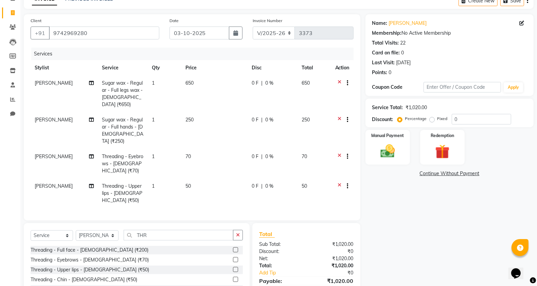
scroll to position [69, 0]
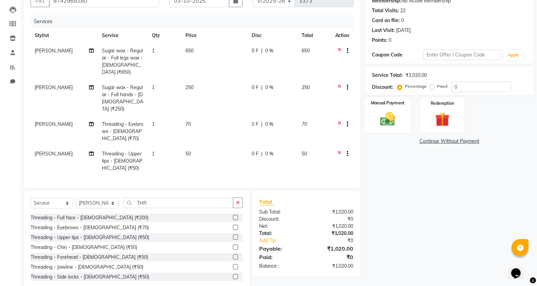
click at [390, 125] on img at bounding box center [388, 118] width 24 height 17
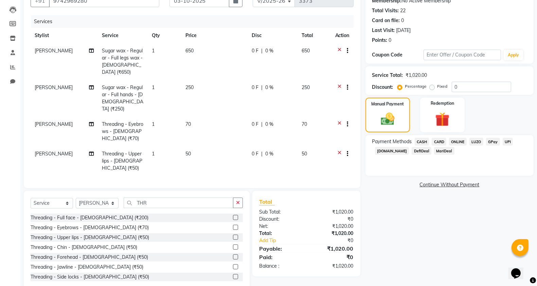
click at [465, 140] on span "ONLINE" at bounding box center [458, 142] width 18 height 8
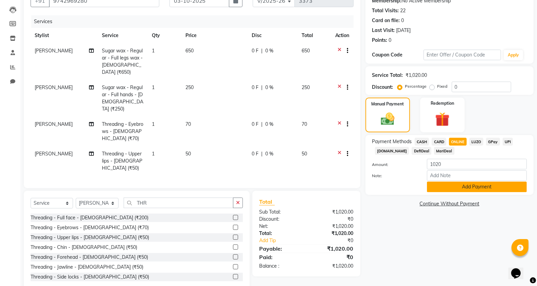
click at [459, 182] on button "Add Payment" at bounding box center [477, 187] width 100 height 11
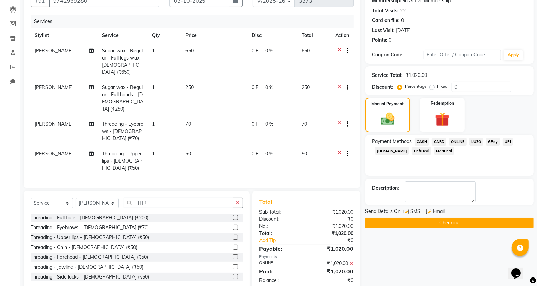
scroll to position [27, 0]
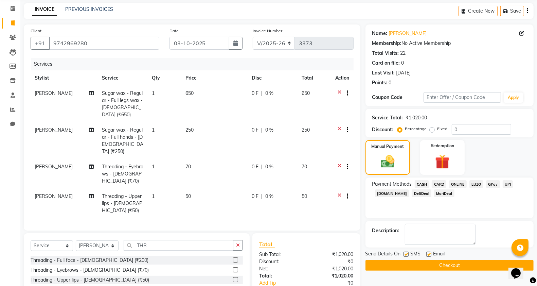
click at [194, 122] on td "250" at bounding box center [215, 140] width 66 height 37
select select "67605"
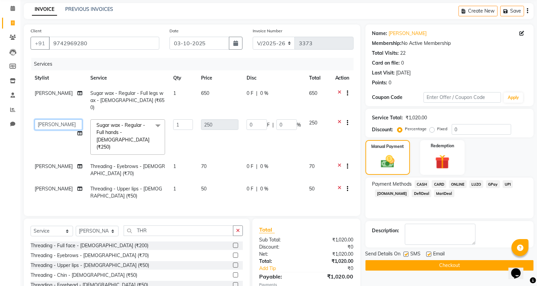
click at [53, 119] on select "[PERSON_NAME] Manager [PERSON_NAME] Mr [PERSON_NAME] (owner) [PERSON_NAME] [PER…" at bounding box center [59, 124] width 48 height 11
click at [35, 119] on select "[PERSON_NAME] Manager [PERSON_NAME] Mr [PERSON_NAME] (owner) [PERSON_NAME] [PER…" at bounding box center [59, 124] width 48 height 11
drag, startPoint x: 43, startPoint y: 117, endPoint x: 45, endPoint y: 121, distance: 4.4
click at [43, 119] on select "[PERSON_NAME] Manager [PERSON_NAME] Mr [PERSON_NAME] (owner) [PERSON_NAME] [PER…" at bounding box center [59, 124] width 48 height 11
select select "57488"
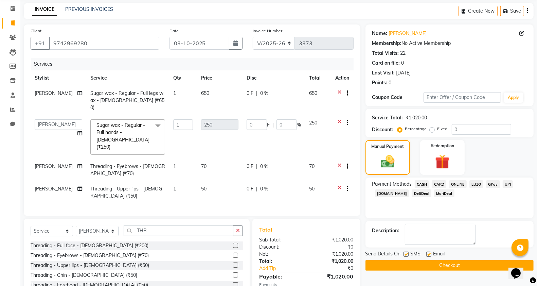
click at [57, 159] on td "[PERSON_NAME]" at bounding box center [59, 170] width 56 height 22
select select "67605"
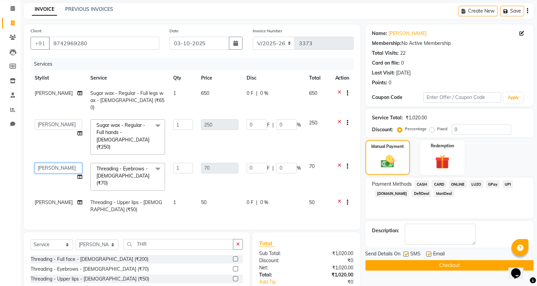
click at [57, 163] on select "[PERSON_NAME] Manager [PERSON_NAME] Mr [PERSON_NAME] (owner) [PERSON_NAME] [PER…" at bounding box center [59, 168] width 48 height 11
select select "57488"
click at [51, 195] on td "[PERSON_NAME]" at bounding box center [59, 206] width 56 height 22
select select "67605"
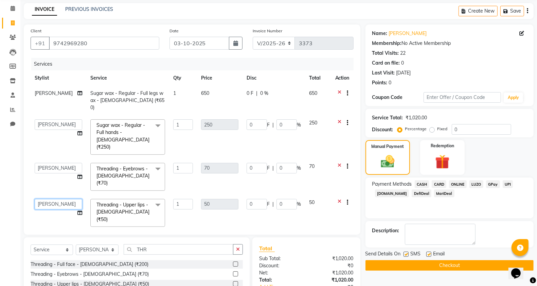
click at [51, 199] on select "[PERSON_NAME] Manager [PERSON_NAME] Mr [PERSON_NAME] (owner) [PERSON_NAME] [PER…" at bounding box center [59, 204] width 48 height 11
select select "57488"
click at [384, 264] on button "Checkout" at bounding box center [450, 265] width 168 height 11
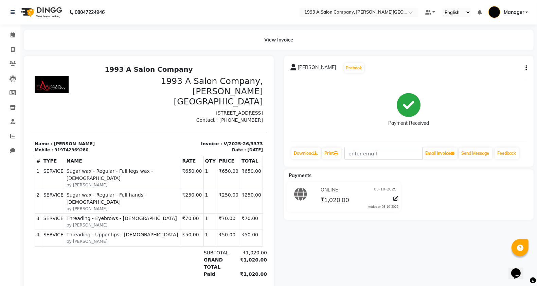
scroll to position [28, 0]
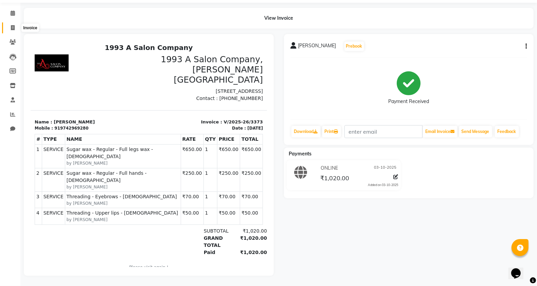
click at [7, 24] on span at bounding box center [13, 28] width 12 height 8
select select "service"
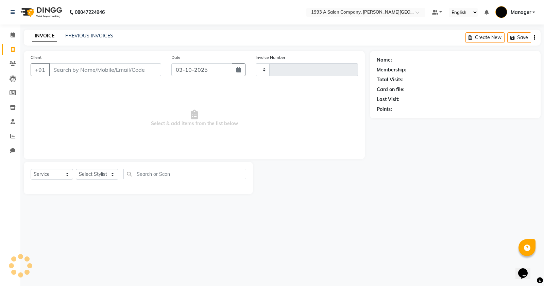
type input "3374"
select select "613"
click at [99, 68] on input "Client" at bounding box center [105, 69] width 112 height 13
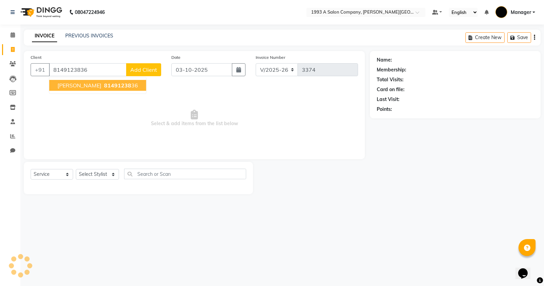
type input "8149123836"
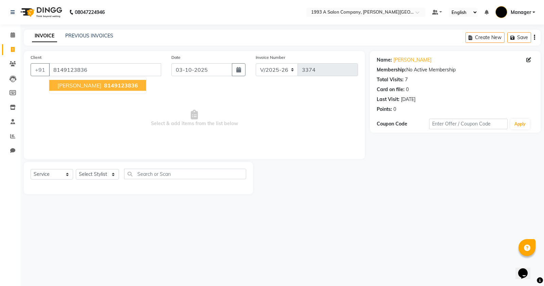
click at [107, 82] on span "8149123836" at bounding box center [121, 85] width 34 height 7
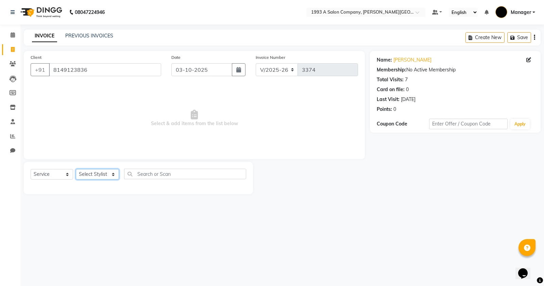
click at [90, 177] on select "Select Stylist [PERSON_NAME] Manager [PERSON_NAME] Mr [PERSON_NAME] (owner) [PE…" at bounding box center [97, 174] width 43 height 11
select select "82880"
click at [76, 169] on select "Select Stylist [PERSON_NAME] Manager [PERSON_NAME] Mr [PERSON_NAME] (owner) [PE…" at bounding box center [97, 174] width 43 height 11
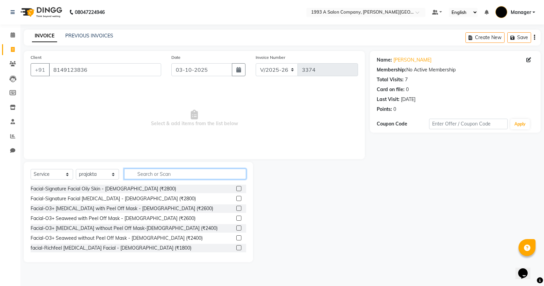
click at [155, 171] on input "text" at bounding box center [185, 174] width 122 height 11
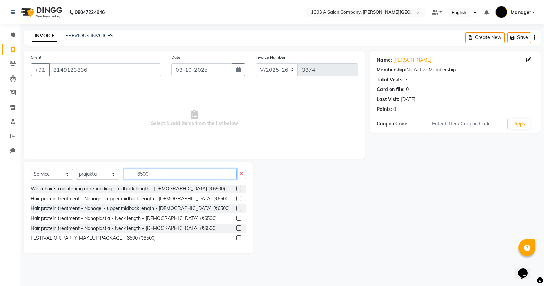
type input "6500"
click at [58, 172] on select "Select Service Product Membership Package Voucher Prepaid Gift Card" at bounding box center [52, 174] width 42 height 11
select select "package"
click at [31, 169] on select "Select Service Product Membership Package Voucher Prepaid Gift Card" at bounding box center [52, 174] width 42 height 11
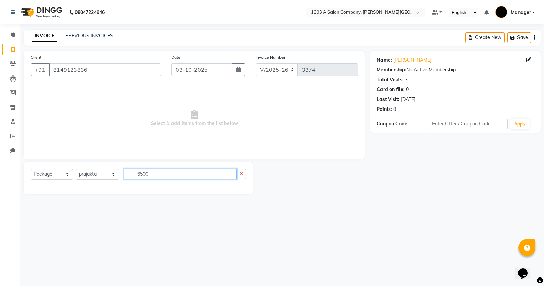
drag, startPoint x: 172, startPoint y: 174, endPoint x: 130, endPoint y: 174, distance: 42.5
click at [130, 174] on input "6500" at bounding box center [180, 174] width 113 height 11
click at [86, 171] on select "Select Stylist [PERSON_NAME] Manager [PERSON_NAME] Mr [PERSON_NAME] (owner) [PE…" at bounding box center [97, 174] width 43 height 11
click at [76, 169] on select "Select Stylist [PERSON_NAME] Manager [PERSON_NAME] Mr [PERSON_NAME] (owner) [PE…" at bounding box center [97, 174] width 43 height 11
click at [92, 174] on select "Select Stylist [PERSON_NAME] Manager [PERSON_NAME] Mr [PERSON_NAME] (owner) [PE…" at bounding box center [97, 174] width 43 height 11
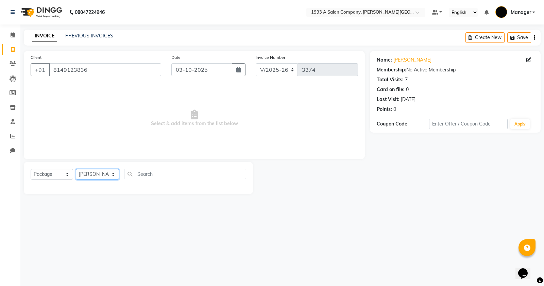
select select "82880"
click at [76, 169] on select "Select Stylist [PERSON_NAME] Manager [PERSON_NAME] Mr [PERSON_NAME] (owner) [PE…" at bounding box center [97, 174] width 43 height 11
click at [50, 172] on select "Select Service Product Membership Package Voucher Prepaid Gift Card" at bounding box center [52, 174] width 42 height 11
click at [31, 169] on select "Select Service Product Membership Package Voucher Prepaid Gift Card" at bounding box center [52, 174] width 42 height 11
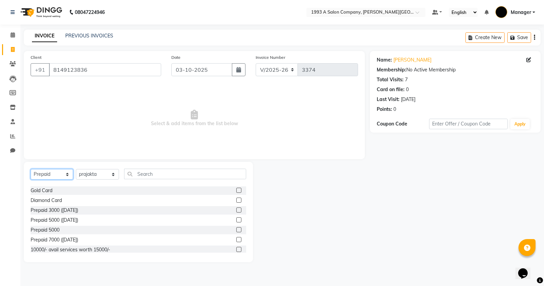
scroll to position [80, 0]
click at [70, 176] on select "Select Service Product Membership Package Voucher Prepaid Gift Card" at bounding box center [52, 174] width 42 height 11
select select "service"
click at [31, 169] on select "Select Service Product Membership Package Voucher Prepaid Gift Card" at bounding box center [52, 174] width 42 height 11
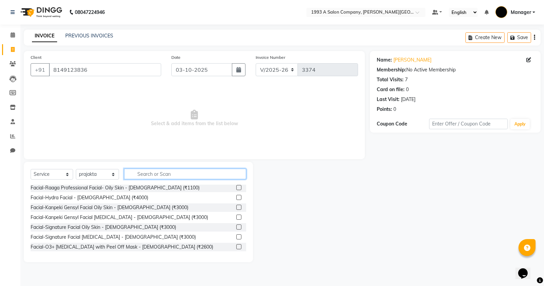
click at [156, 174] on input "text" at bounding box center [185, 174] width 122 height 11
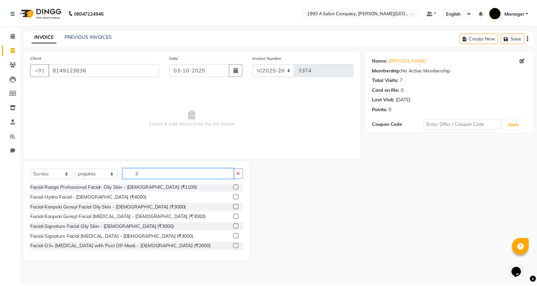
scroll to position [0, 0]
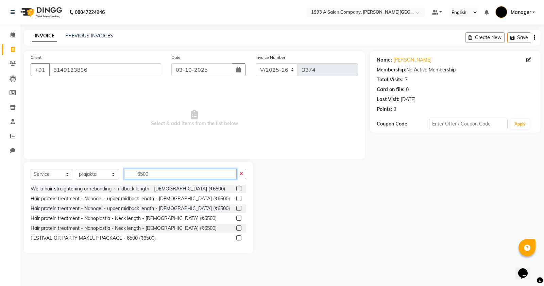
type input "6500"
click at [240, 237] on label at bounding box center [238, 237] width 5 height 5
click at [240, 237] on input "checkbox" at bounding box center [238, 238] width 4 height 4
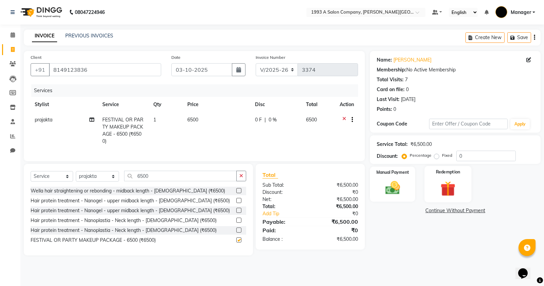
checkbox input "false"
click at [406, 175] on div "Manual Payment" at bounding box center [392, 184] width 47 height 36
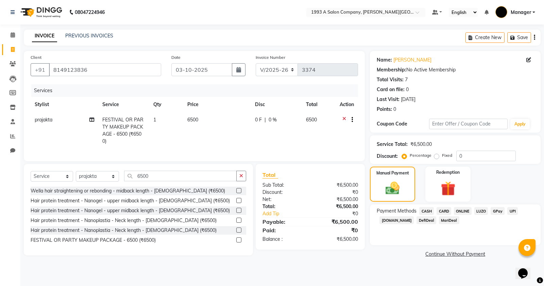
click at [466, 213] on span "ONLINE" at bounding box center [463, 211] width 18 height 8
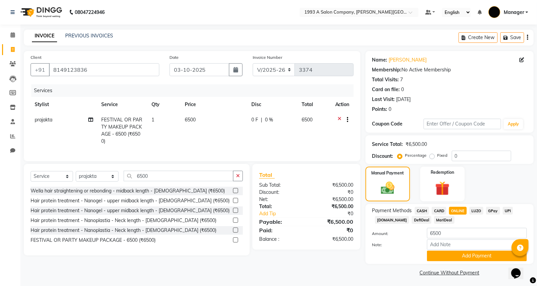
click at [438, 212] on span "CARD" at bounding box center [439, 211] width 15 height 8
click at [445, 257] on button "Add Payment" at bounding box center [477, 256] width 100 height 11
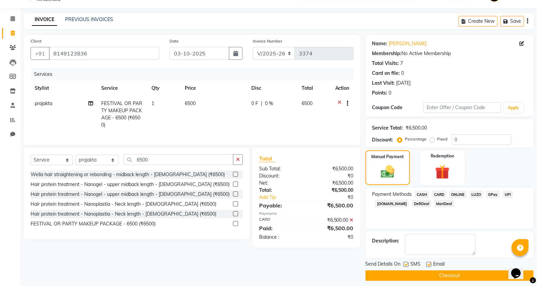
scroll to position [21, 0]
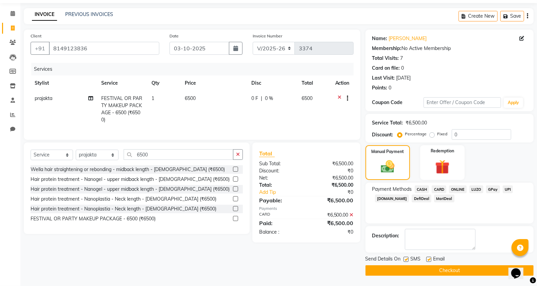
click at [408, 259] on label at bounding box center [406, 259] width 5 height 5
click at [408, 259] on input "checkbox" at bounding box center [406, 259] width 4 height 4
checkbox input "false"
click at [411, 269] on button "Checkout" at bounding box center [450, 270] width 168 height 11
